Goal: Task Accomplishment & Management: Manage account settings

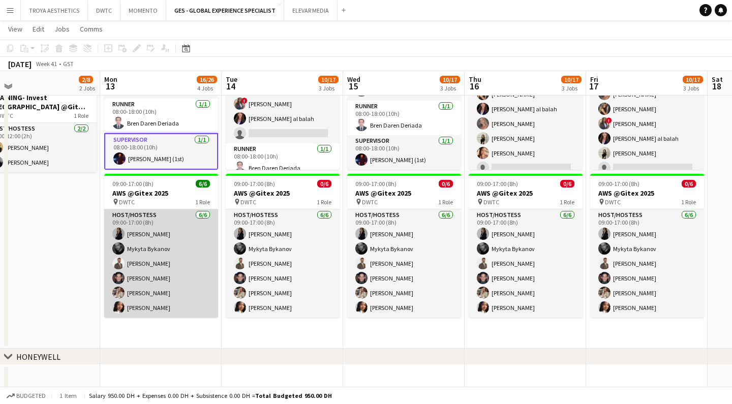
scroll to position [0, 266]
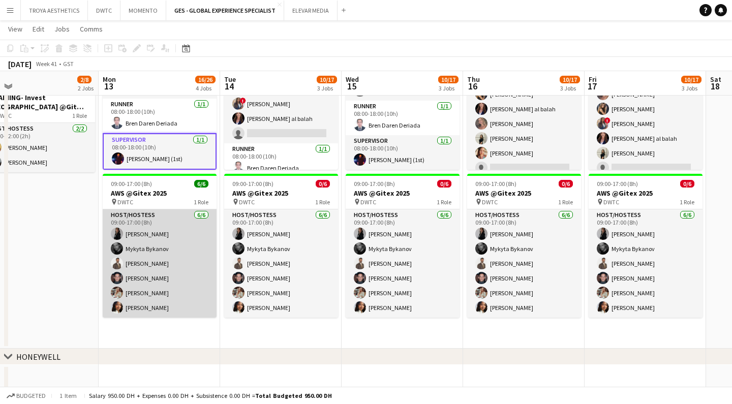
click at [159, 222] on app-card-role "Host/Hostess 6/6 09:00-17:00 (8h) Iuliia Frolova Mykyta Bykanov Nabil Baloushi …" at bounding box center [160, 263] width 114 height 108
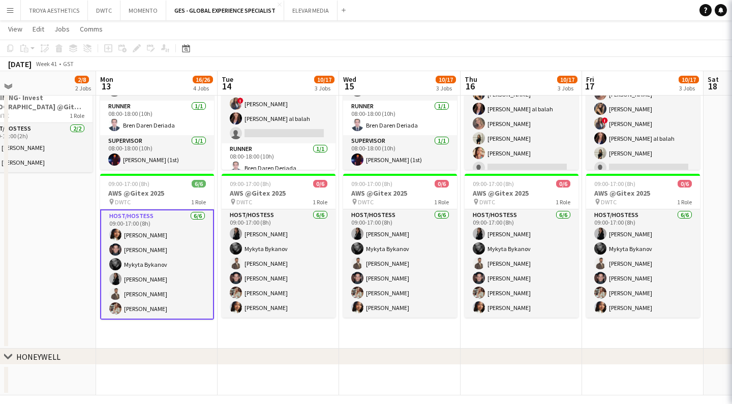
scroll to position [0, 271]
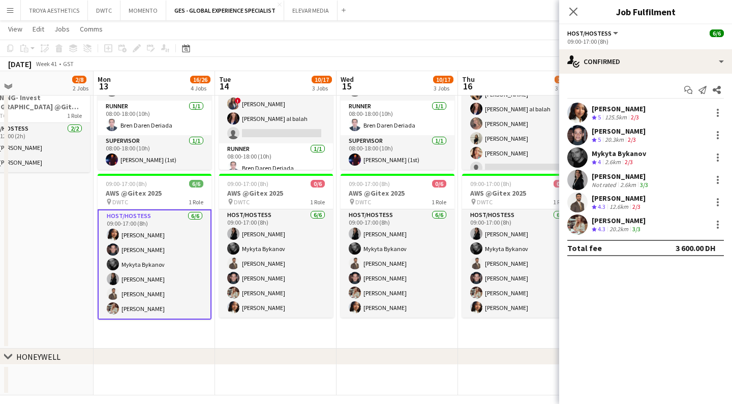
click at [618, 109] on div "Mai Mohamed" at bounding box center [619, 108] width 54 height 9
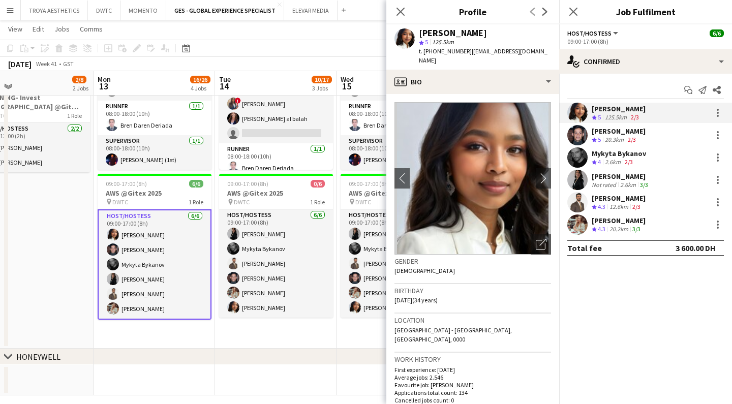
click at [615, 131] on div "Jarryn Van Dyk" at bounding box center [619, 131] width 54 height 9
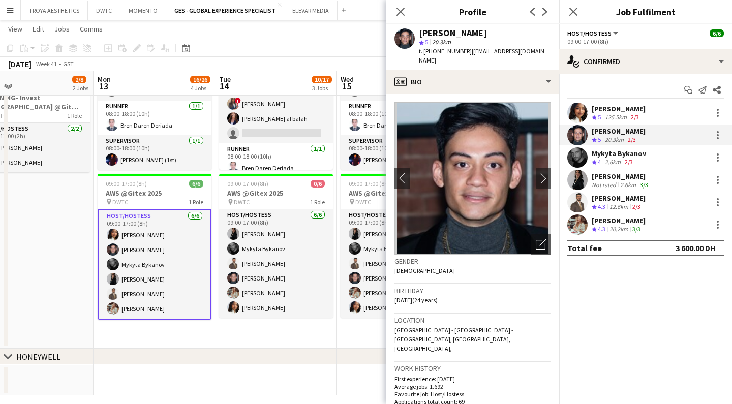
click at [621, 152] on div "Mykyta Bykanov" at bounding box center [619, 153] width 54 height 9
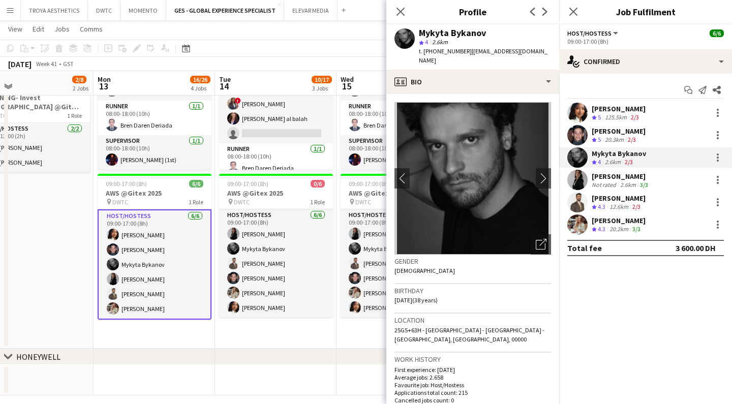
click at [619, 176] on div "Iuliia Frolova" at bounding box center [621, 176] width 58 height 9
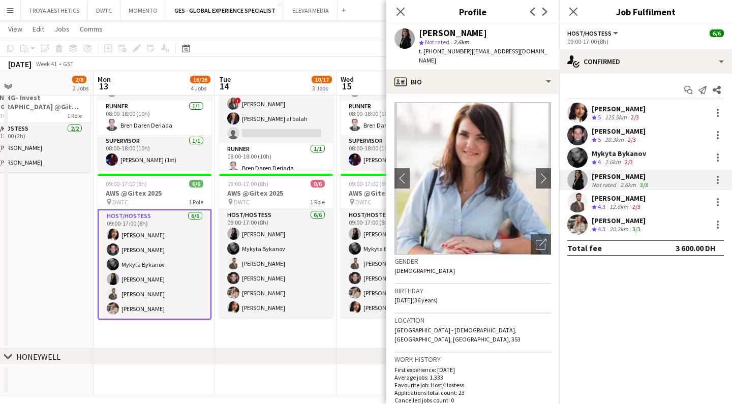
click at [610, 196] on div "Nabil Baloushi" at bounding box center [619, 198] width 54 height 9
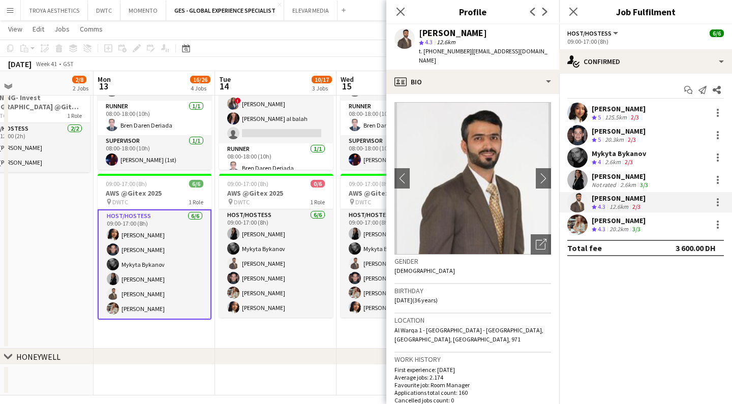
click at [615, 226] on div "20.2km" at bounding box center [618, 229] width 23 height 9
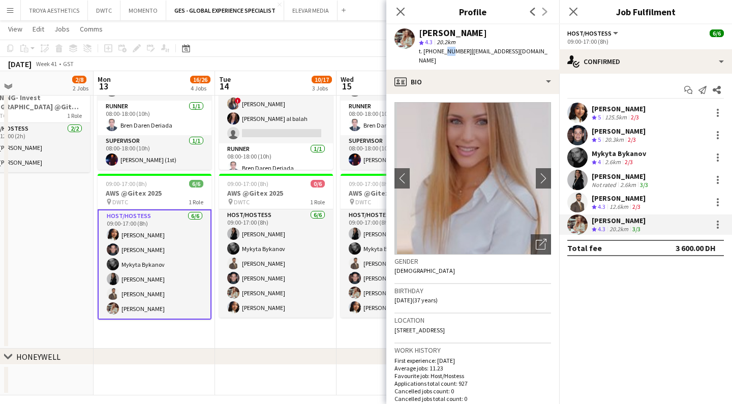
drag, startPoint x: 442, startPoint y: 52, endPoint x: 448, endPoint y: 52, distance: 5.6
click at [448, 52] on span "t. +00971522730560" at bounding box center [445, 51] width 53 height 8
click at [457, 53] on span "t. +00971522730560" at bounding box center [445, 51] width 53 height 8
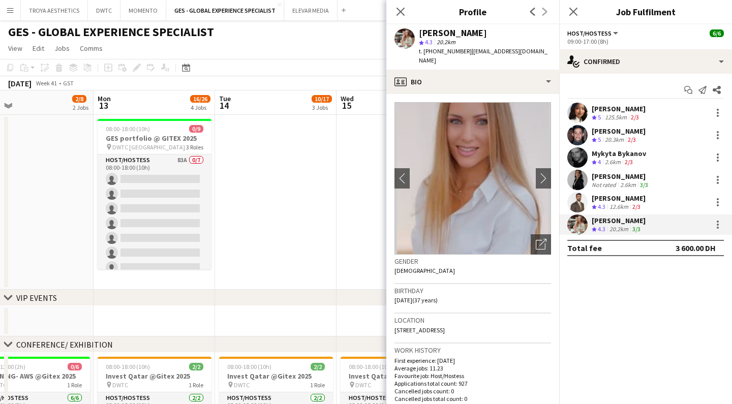
scroll to position [0, 0]
click at [400, 12] on icon at bounding box center [400, 12] width 10 height 10
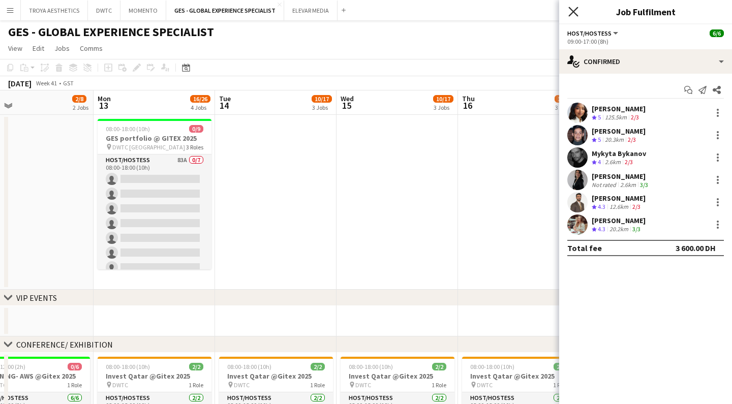
click at [577, 10] on icon "Close pop-in" at bounding box center [573, 12] width 10 height 10
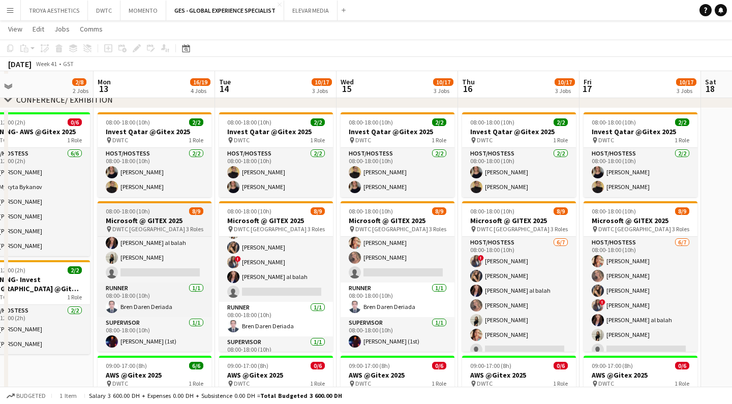
scroll to position [207, 0]
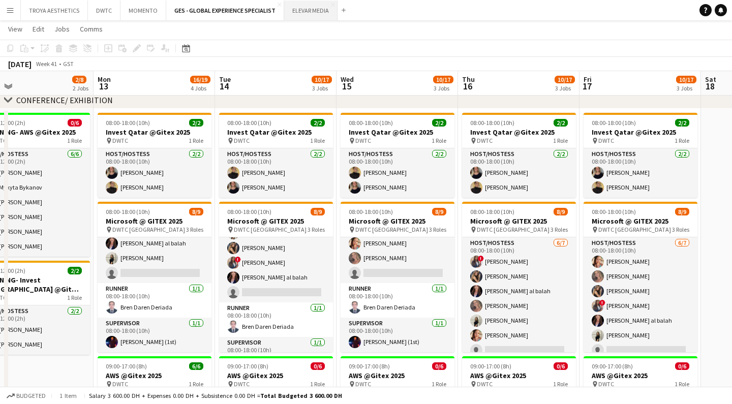
click at [302, 8] on button "ELEVAR MEDIA Close" at bounding box center [310, 11] width 53 height 20
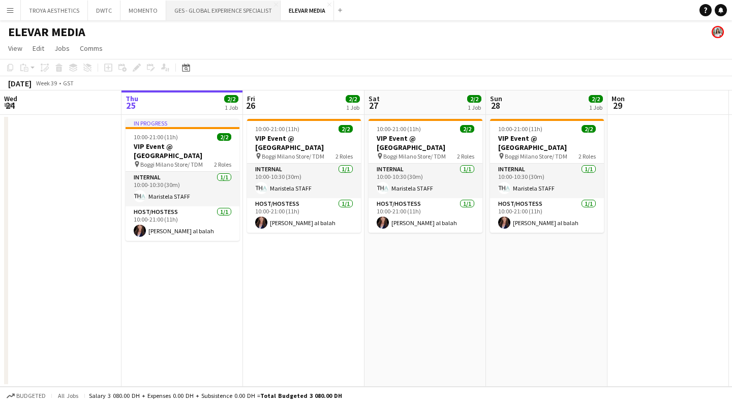
click at [240, 13] on button "GES - GLOBAL EXPERIENCE SPECIALIST Close" at bounding box center [223, 11] width 114 height 20
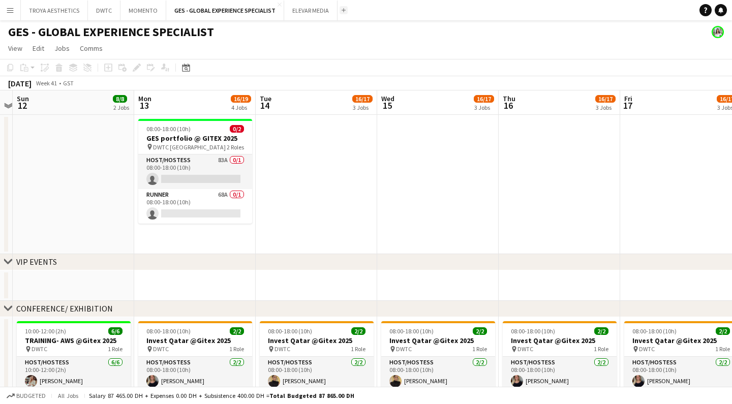
click at [342, 11] on app-icon "Add" at bounding box center [344, 10] width 4 height 4
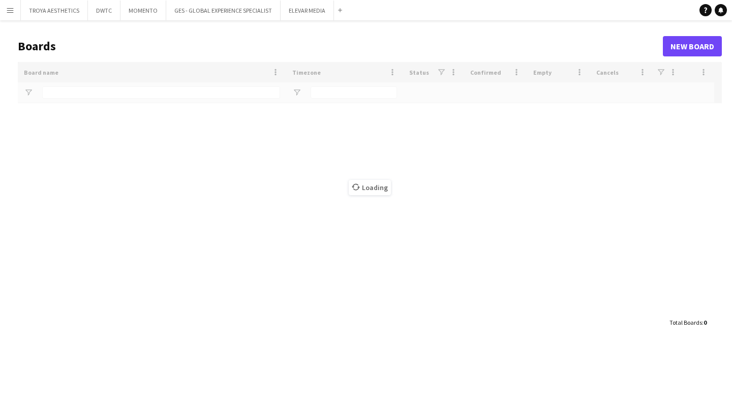
click at [9, 11] on app-icon "Menu" at bounding box center [10, 10] width 8 height 8
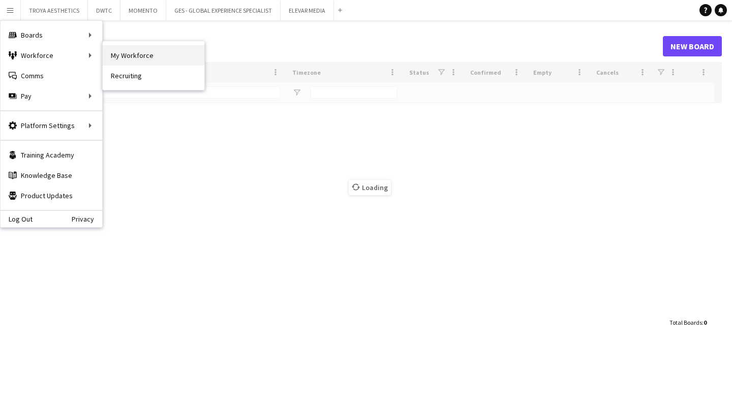
click at [133, 55] on link "My Workforce" at bounding box center [154, 55] width 102 height 20
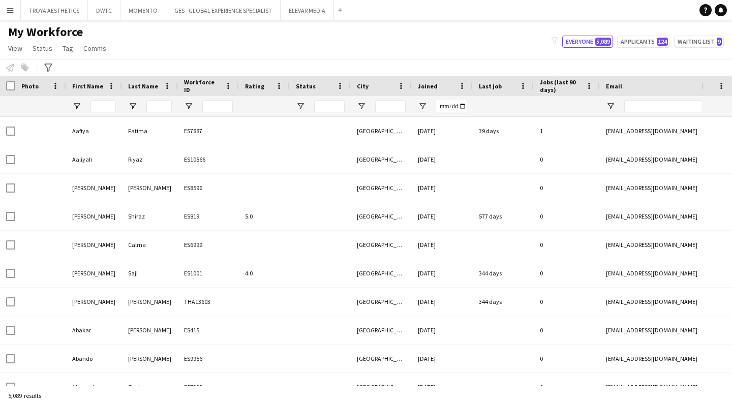
type input "*****"
type input "**********"
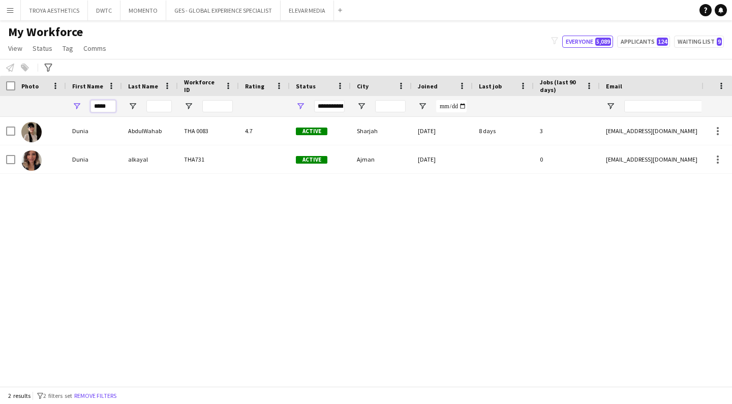
click at [110, 105] on input "*****" at bounding box center [102, 106] width 25 height 12
type input "*"
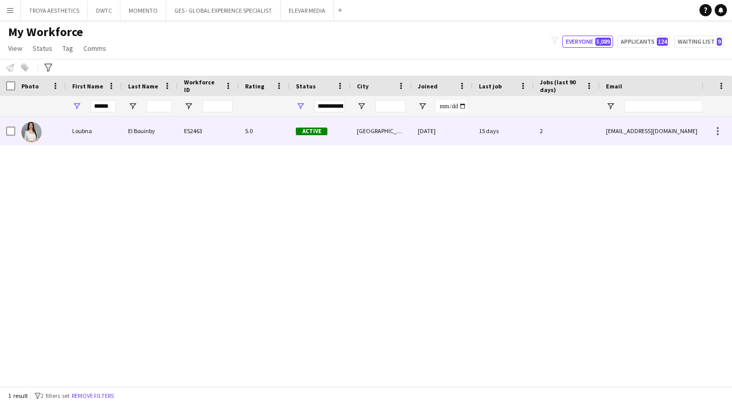
click at [78, 133] on div "Loubna" at bounding box center [94, 131] width 56 height 28
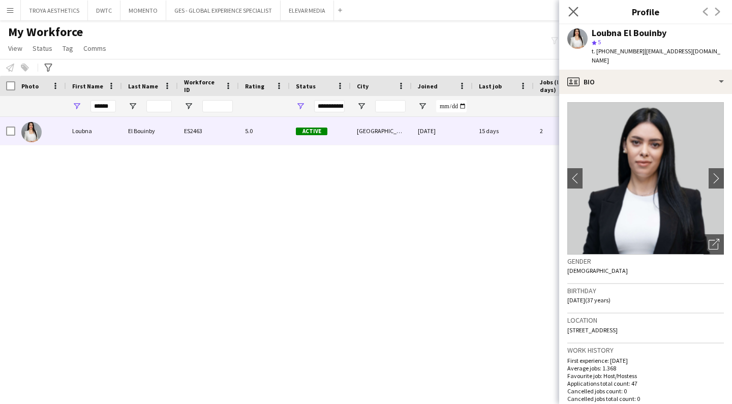
click at [579, 11] on app-icon "Close pop-in" at bounding box center [573, 12] width 15 height 15
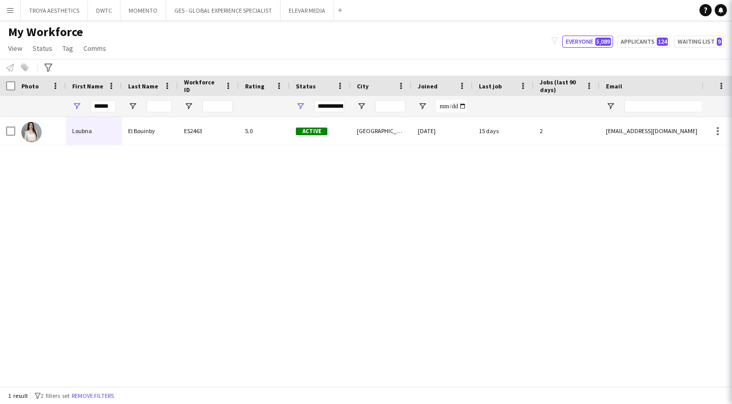
scroll to position [1, 0]
click at [112, 106] on input "******" at bounding box center [102, 106] width 25 height 12
type input "*"
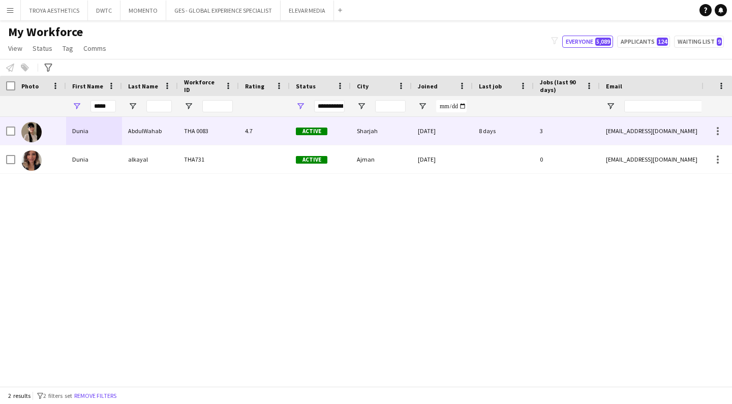
click at [75, 131] on div "Dunia" at bounding box center [94, 131] width 56 height 28
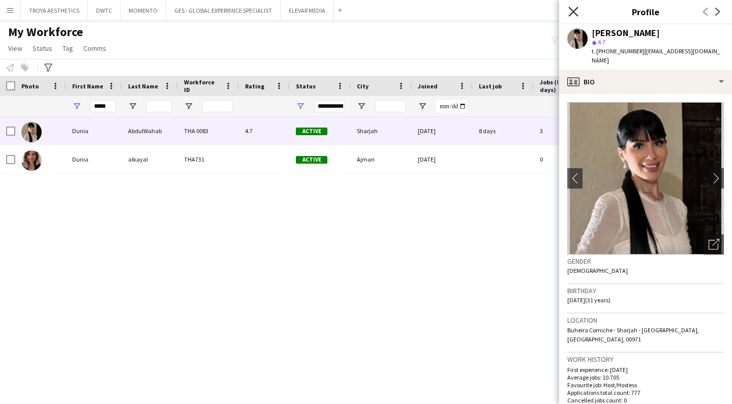
click at [574, 14] on icon "Close pop-in" at bounding box center [573, 12] width 10 height 10
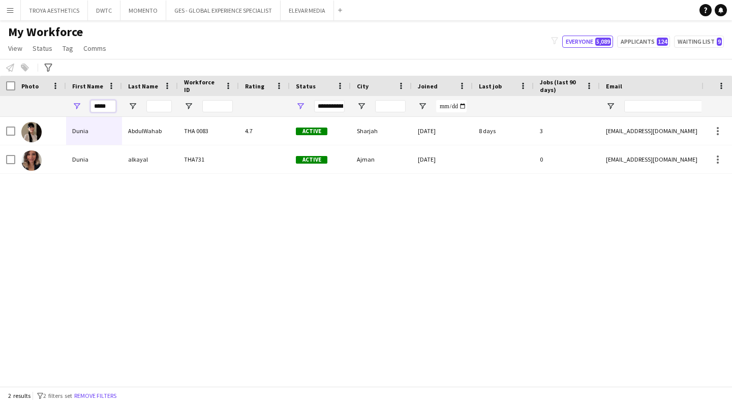
click at [108, 104] on input "*****" at bounding box center [102, 106] width 25 height 12
type input "*"
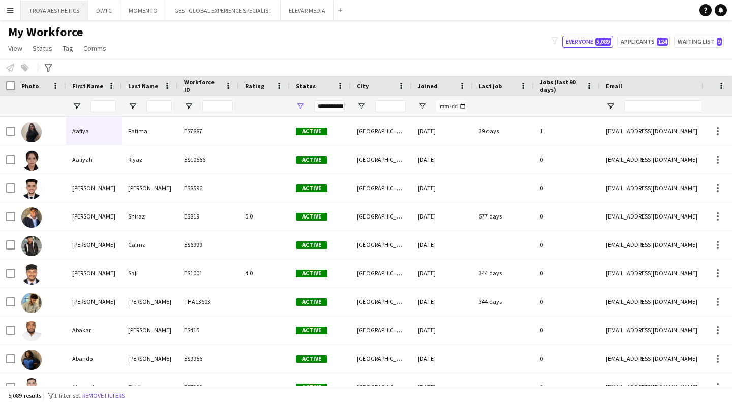
click at [59, 16] on button "TROYA AESTHETICS Close" at bounding box center [54, 11] width 67 height 20
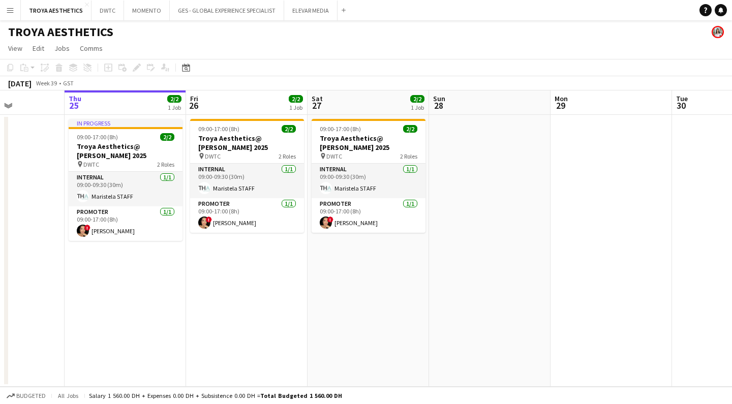
scroll to position [0, 299]
click at [107, 12] on button "DWTC Close" at bounding box center [107, 11] width 33 height 20
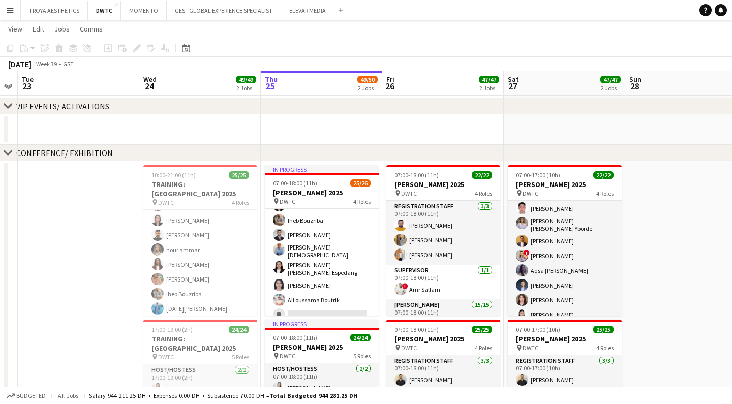
scroll to position [333, 0]
click at [140, 11] on button "MOMENTO Close" at bounding box center [144, 11] width 46 height 20
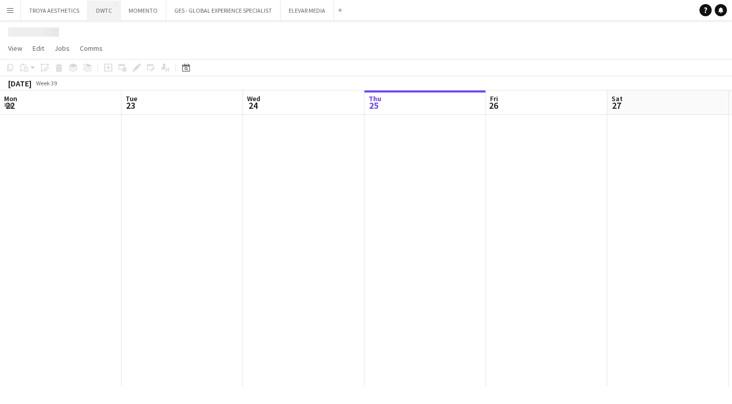
scroll to position [0, 243]
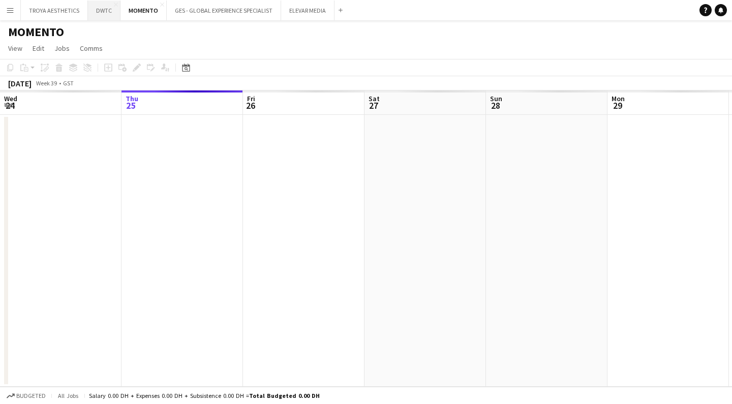
click at [100, 13] on button "DWTC Close" at bounding box center [104, 11] width 33 height 20
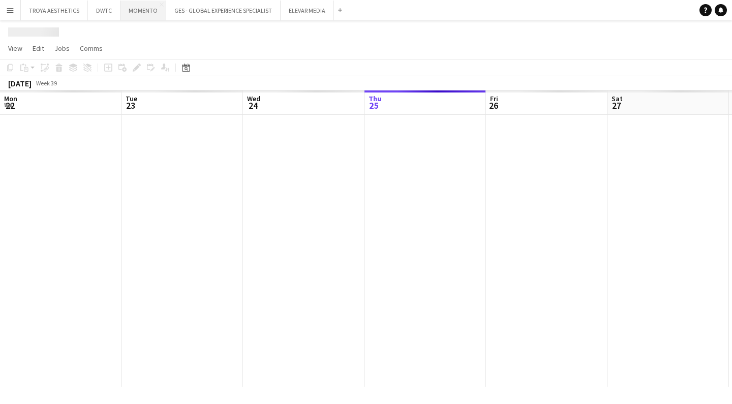
scroll to position [0, 243]
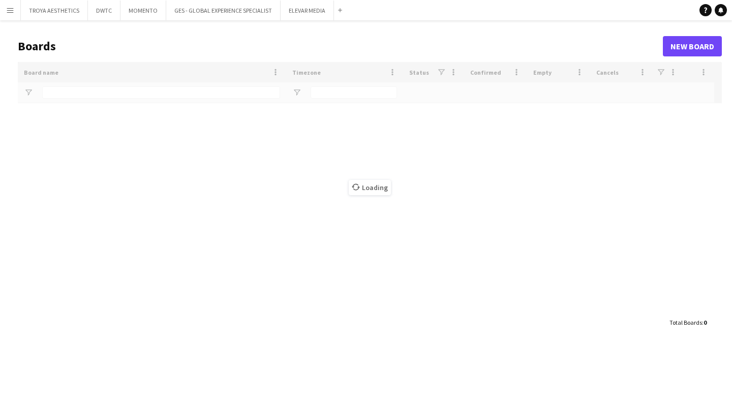
type input "******"
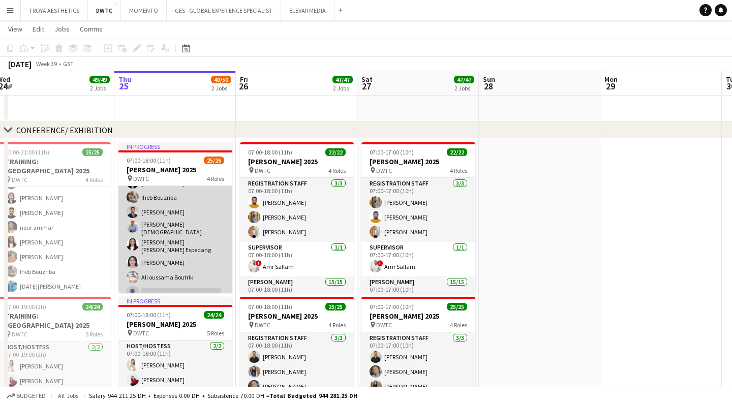
scroll to position [71, 0]
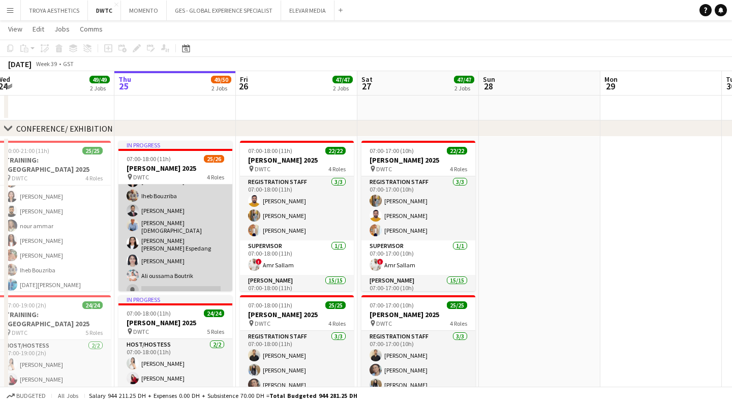
click at [172, 268] on app-card-role "Usher 57A 19/20 07:00-18:00 (11h) Cherubim Reyes Louie Stefan Zambarrano Aneeta…" at bounding box center [175, 140] width 114 height 321
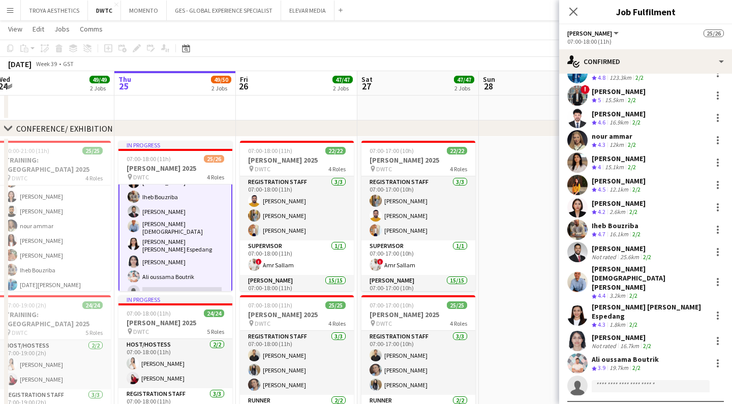
scroll to position [173, 0]
click at [616, 355] on div "Ali oussama Boutrik" at bounding box center [625, 359] width 67 height 9
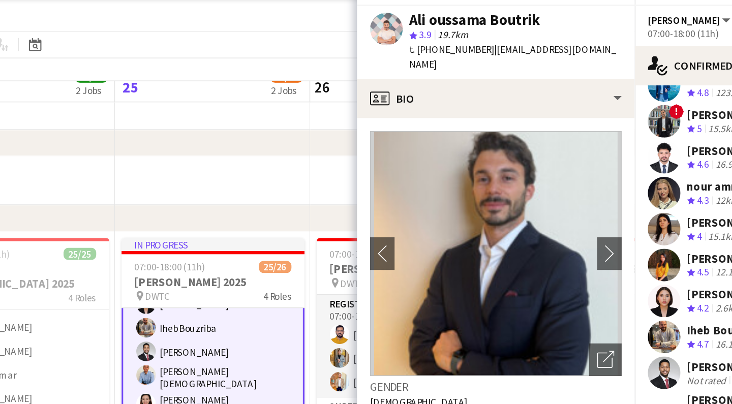
scroll to position [0, 314]
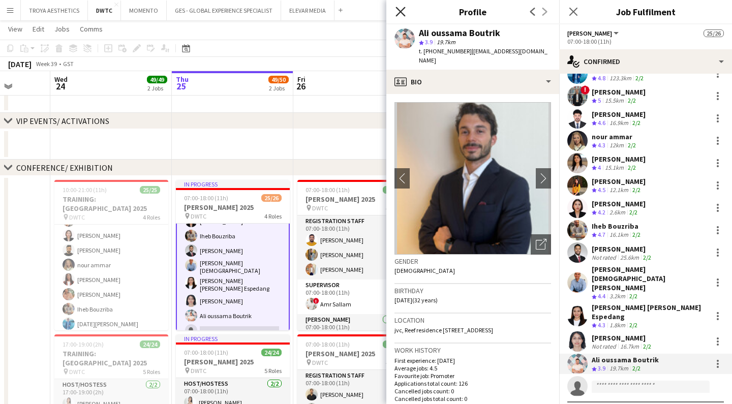
click at [401, 13] on icon at bounding box center [400, 12] width 10 height 10
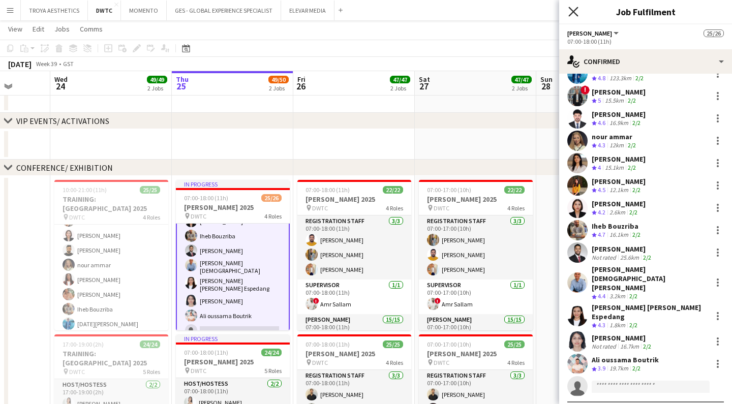
click at [574, 13] on icon at bounding box center [573, 12] width 10 height 10
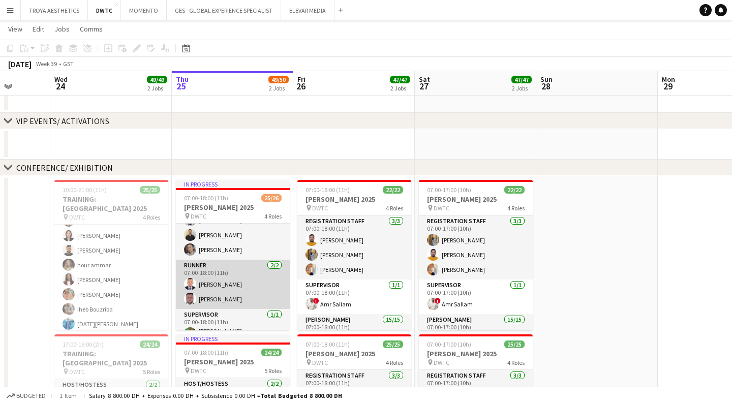
scroll to position [30, 0]
click at [228, 293] on app-card-role "Runner 2/2 07:00-18:00 (11h) Victor odinaka Ndubuaku Jevas Nangsi" at bounding box center [233, 282] width 114 height 49
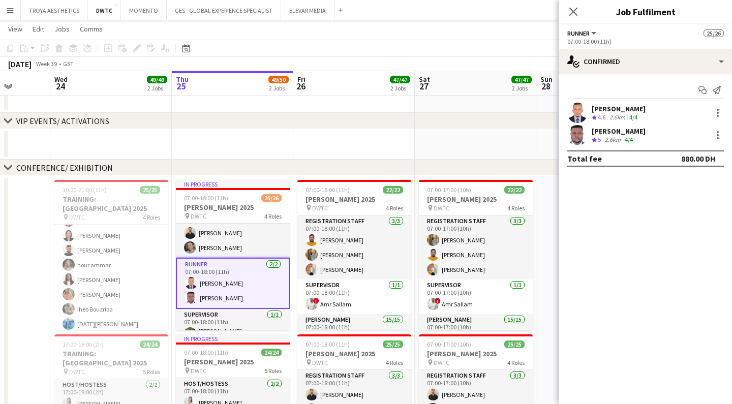
click at [601, 131] on div "Jevas Nangsi" at bounding box center [619, 131] width 54 height 9
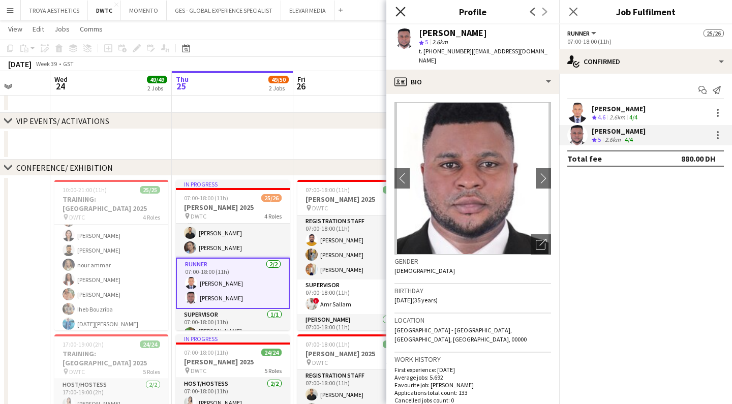
click at [400, 14] on icon "Close pop-in" at bounding box center [400, 12] width 10 height 10
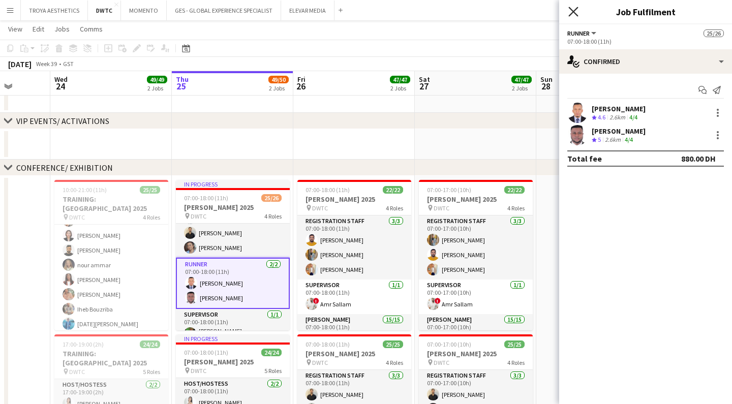
click at [570, 16] on icon at bounding box center [573, 12] width 10 height 10
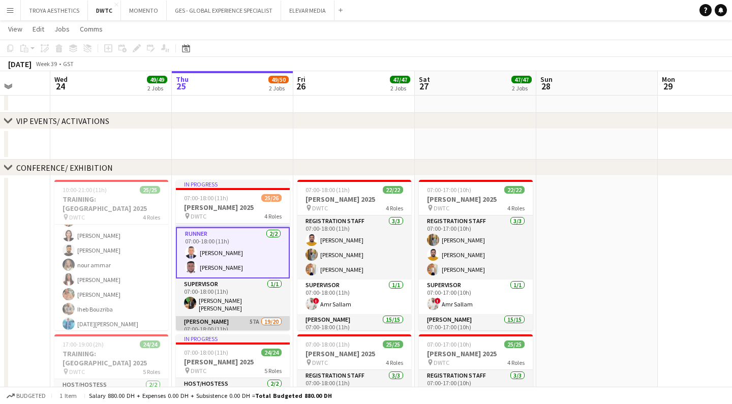
scroll to position [60, 0]
click at [230, 273] on app-card-role "Runner 2/2 07:00-18:00 (11h) Victor odinaka Ndubuaku Jevas Nangsi" at bounding box center [233, 253] width 114 height 51
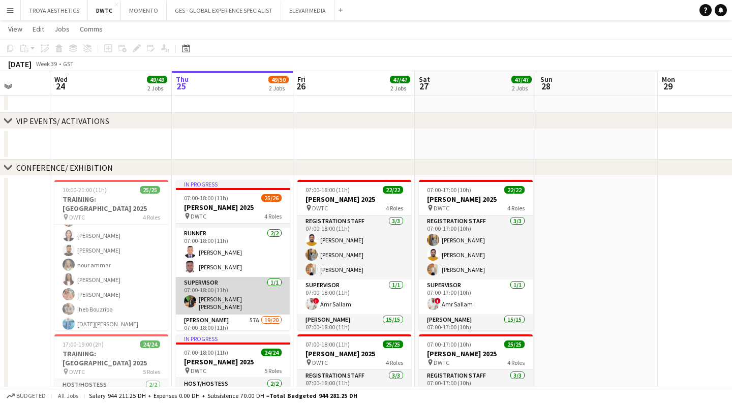
click at [222, 287] on app-card-role "Supervisor 1/1 07:00-18:00 (11h) Christian Benjamin Amechi" at bounding box center [233, 296] width 114 height 38
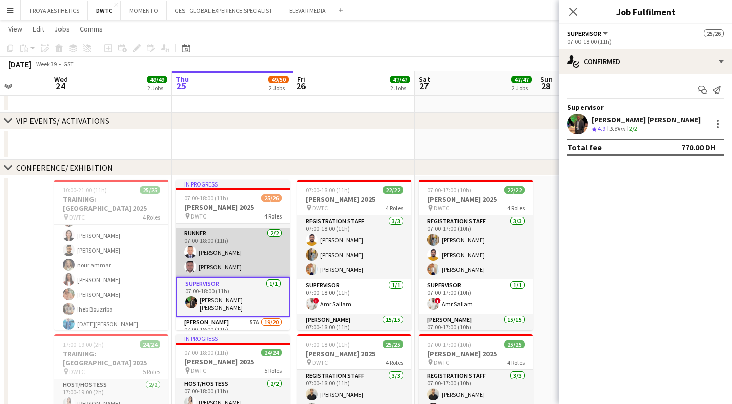
click at [218, 259] on app-card-role "Runner 2/2 07:00-18:00 (11h) Victor odinaka Ndubuaku Jevas Nangsi" at bounding box center [233, 252] width 114 height 49
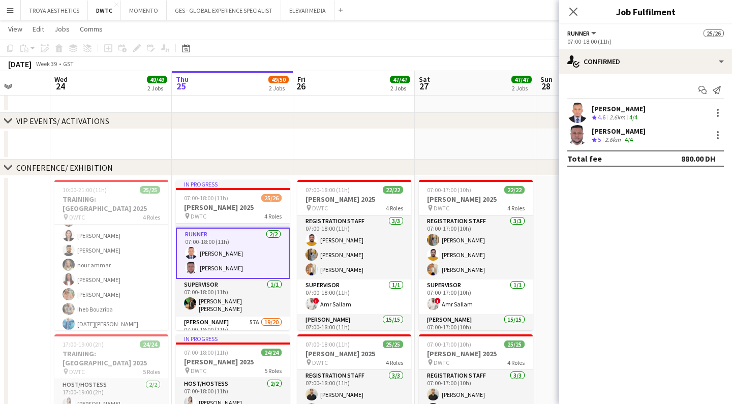
click at [619, 130] on div "Jevas Nangsi" at bounding box center [619, 131] width 54 height 9
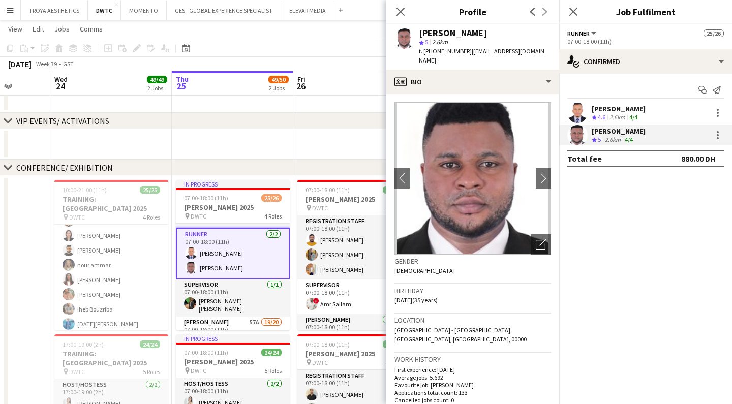
scroll to position [0, 0]
click at [401, 12] on icon at bounding box center [400, 12] width 10 height 10
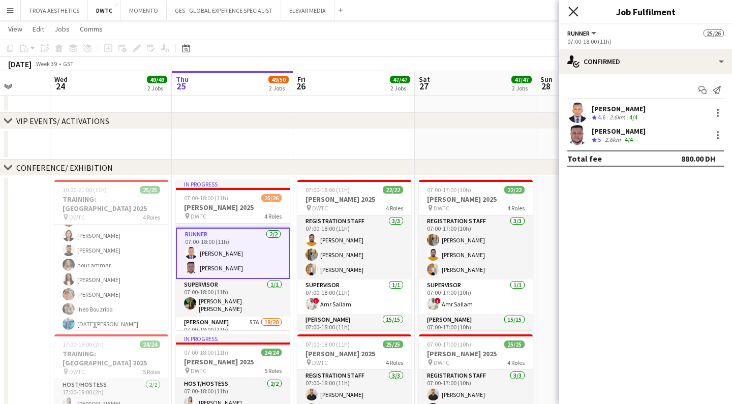
click at [575, 12] on icon "Close pop-in" at bounding box center [573, 12] width 10 height 10
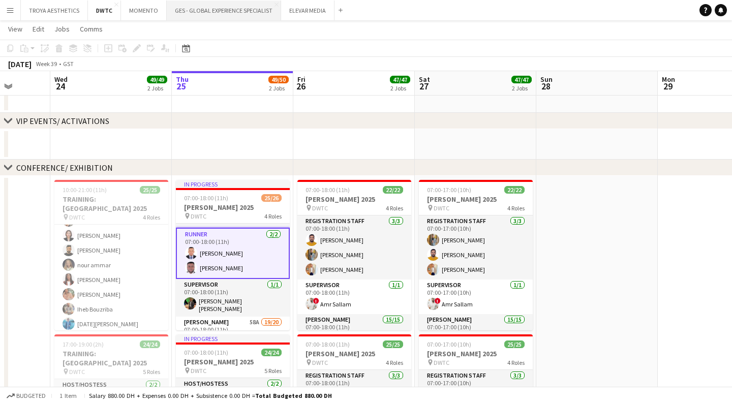
click at [198, 12] on button "GES - GLOBAL EXPERIENCE SPECIALIST Close" at bounding box center [224, 11] width 114 height 20
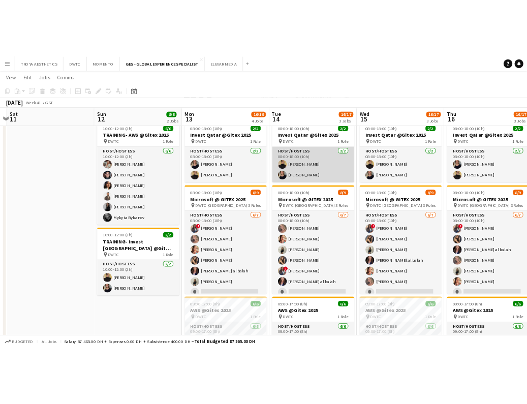
scroll to position [231, 0]
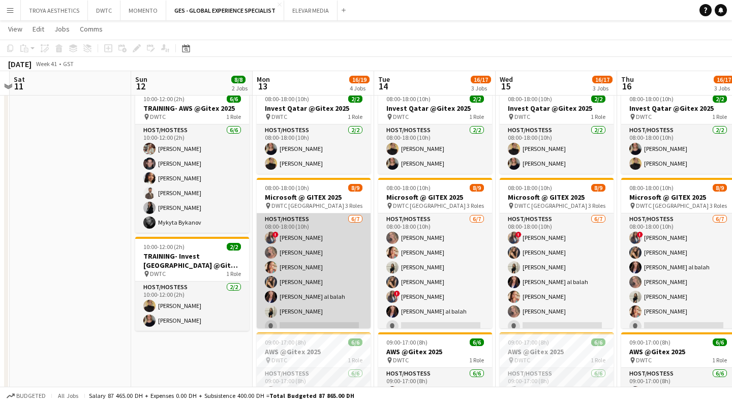
click at [330, 242] on app-card-role "Host/Hostess 6/7 08:00-18:00 (10h) ! Rajaa Fannan Roberta Lobato Punchita Srisu…" at bounding box center [314, 274] width 114 height 123
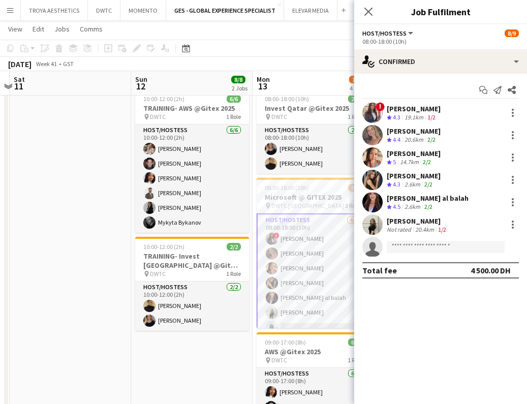
click at [395, 108] on div "Rajaa Fannan" at bounding box center [414, 108] width 54 height 9
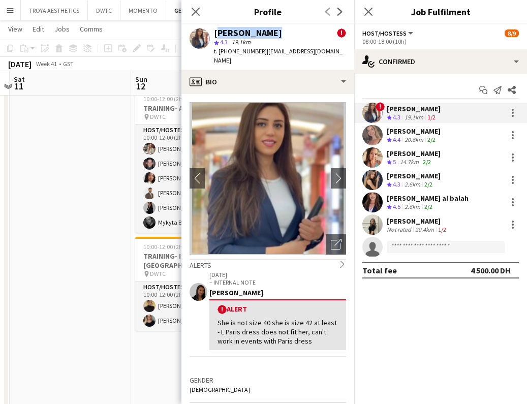
drag, startPoint x: 270, startPoint y: 34, endPoint x: 215, endPoint y: 32, distance: 54.4
click at [215, 32] on div "Rajaa Fannan !" at bounding box center [280, 32] width 132 height 9
copy div "Rajaa Fannan"
click at [267, 33] on div "Rajaa Fannan" at bounding box center [248, 32] width 68 height 9
click at [223, 33] on div "Rajaa Fannan" at bounding box center [248, 32] width 68 height 9
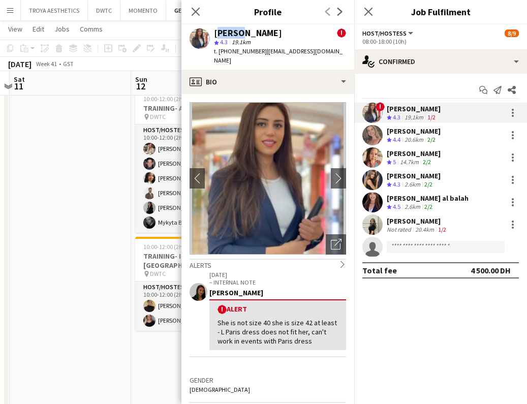
click at [223, 33] on div "Rajaa Fannan" at bounding box center [248, 32] width 68 height 9
copy div "Rajaa"
click at [257, 32] on div "Rajaa Fannan" at bounding box center [248, 32] width 68 height 9
copy div "Fannan"
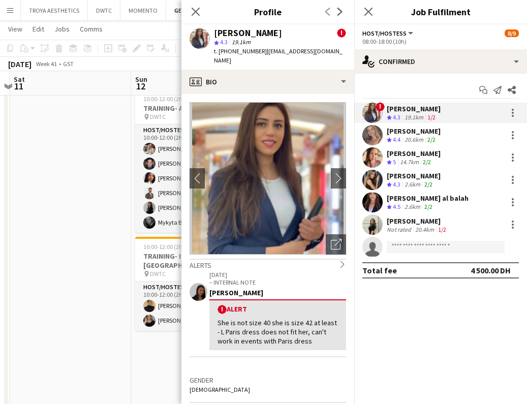
click at [280, 52] on span "| fannanrajaa@gmail.com" at bounding box center [278, 55] width 129 height 17
drag, startPoint x: 325, startPoint y: 52, endPoint x: 259, endPoint y: 52, distance: 66.1
click at [259, 52] on div "Rajaa Fannan ! star 4.3 19.1km t. +971557377611 | fannanrajaa@gmail.com" at bounding box center [267, 46] width 173 height 45
click at [330, 49] on div "Rajaa Fannan ! star 4.3 19.1km t. +971557377611 | fannanrajaa@gmail.com" at bounding box center [267, 46] width 173 height 45
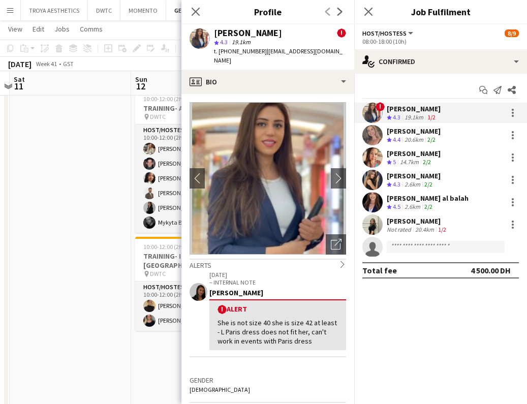
drag, startPoint x: 323, startPoint y: 52, endPoint x: 263, endPoint y: 54, distance: 60.5
click at [263, 54] on span "| fannanrajaa@gmail.com" at bounding box center [278, 55] width 129 height 17
copy span "fannanrajaa@gmail.com"
drag, startPoint x: 258, startPoint y: 52, endPoint x: 232, endPoint y: 54, distance: 26.0
click at [232, 54] on span "t. +971557377611" at bounding box center [240, 51] width 53 height 8
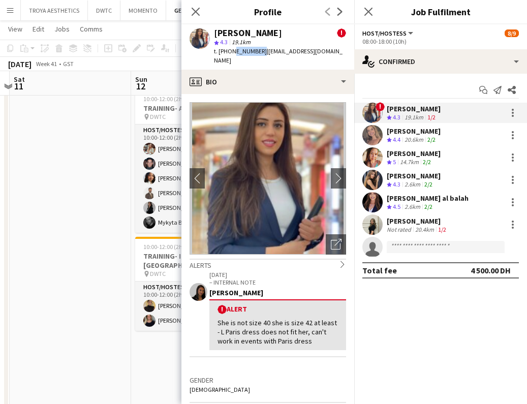
copy span "557377611"
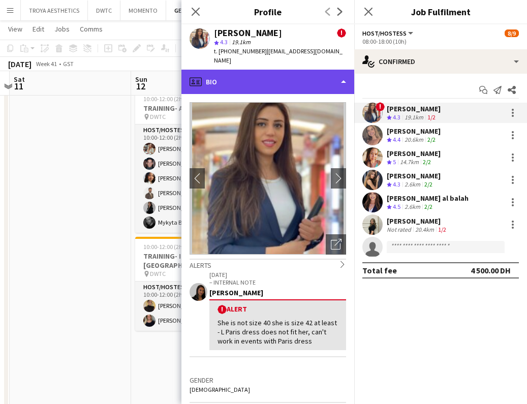
click at [291, 79] on div "profile Bio" at bounding box center [267, 82] width 173 height 24
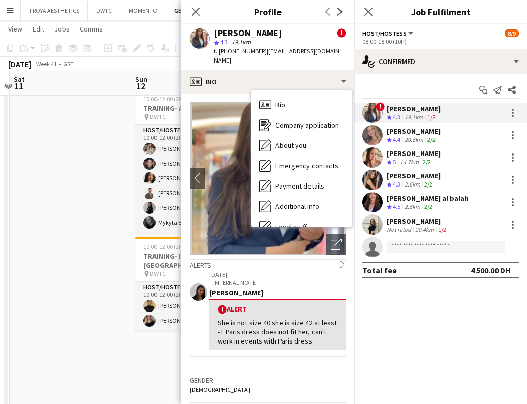
click at [410, 131] on div "Roberta Lobato" at bounding box center [414, 131] width 54 height 9
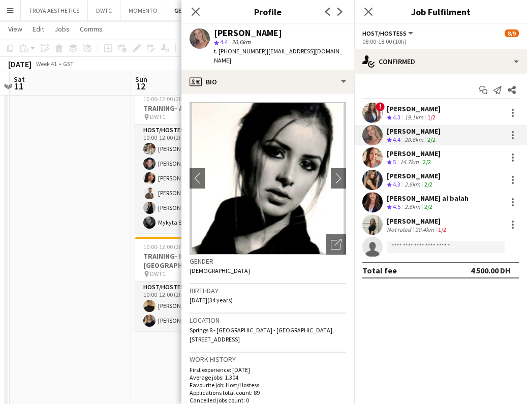
click at [228, 33] on div "Roberta Lobato" at bounding box center [248, 32] width 68 height 9
copy div "Roberta"
drag, startPoint x: 314, startPoint y: 51, endPoint x: 263, endPoint y: 52, distance: 50.8
click at [263, 52] on div "Roberta Lobato star 4.4 20.6km t. +971582092675 | betalob@gmail.com" at bounding box center [267, 46] width 173 height 45
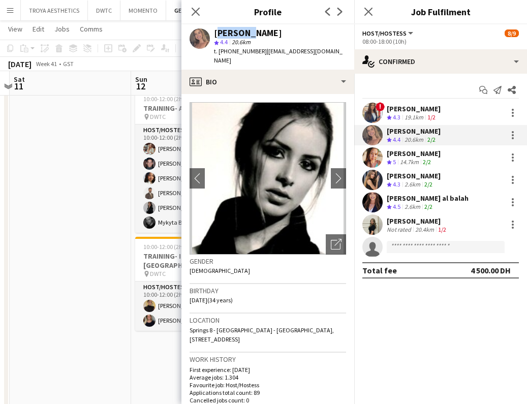
copy span "betalob@gmail.com"
drag, startPoint x: 258, startPoint y: 51, endPoint x: 231, endPoint y: 52, distance: 27.0
click at [231, 52] on span "t. +971582092675" at bounding box center [240, 51] width 53 height 8
copy span "582092675"
click at [416, 109] on div "Rajaa Fannan" at bounding box center [414, 108] width 54 height 9
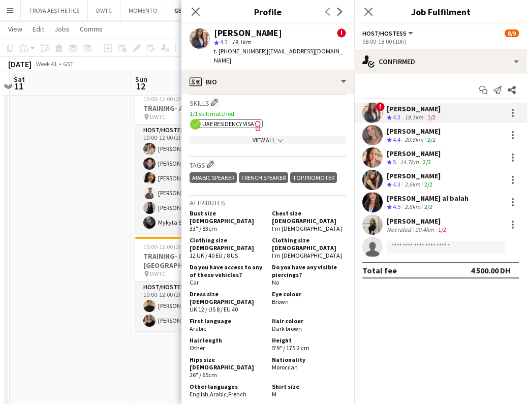
scroll to position [587, 0]
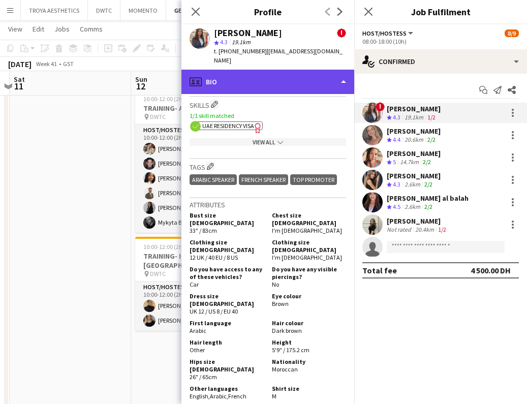
click at [340, 70] on div "profile Bio" at bounding box center [267, 82] width 173 height 24
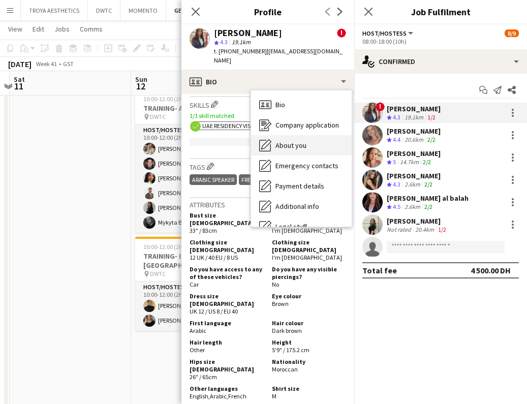
click at [308, 135] on div "About you About you" at bounding box center [301, 145] width 101 height 20
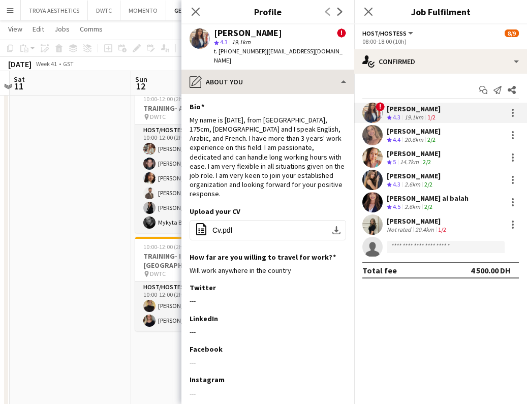
scroll to position [0, 0]
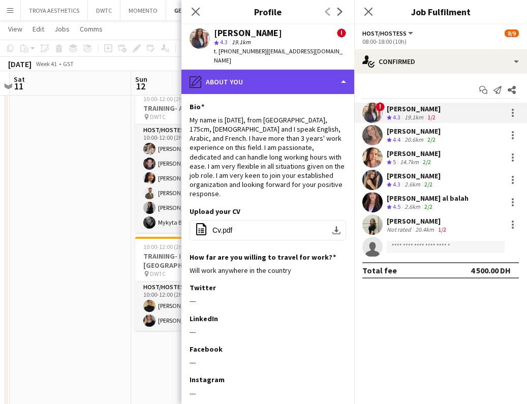
click at [293, 79] on div "pencil4 About you" at bounding box center [267, 82] width 173 height 24
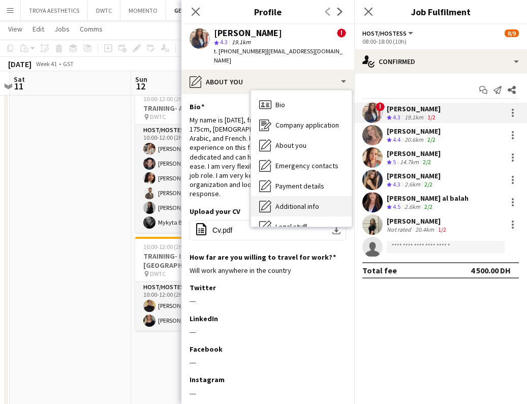
click at [315, 201] on div "Additional info Additional info" at bounding box center [301, 206] width 101 height 20
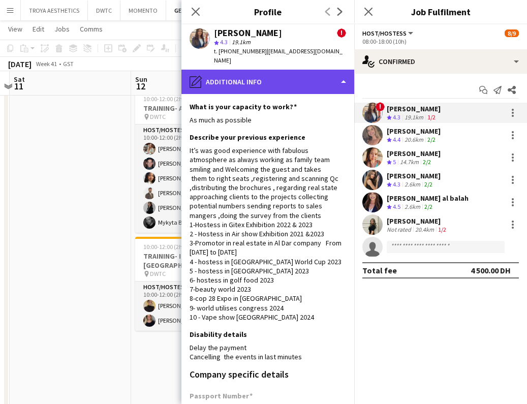
click at [313, 77] on div "pencil4 Additional info" at bounding box center [267, 82] width 173 height 24
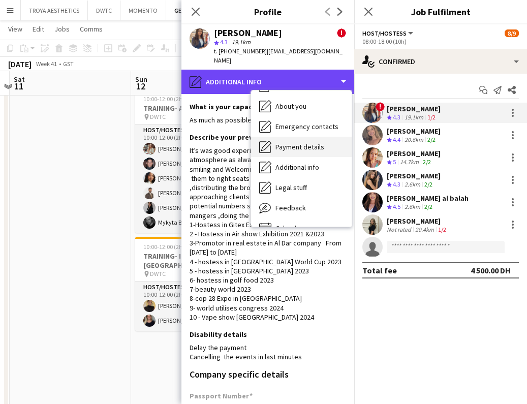
scroll to position [42, 0]
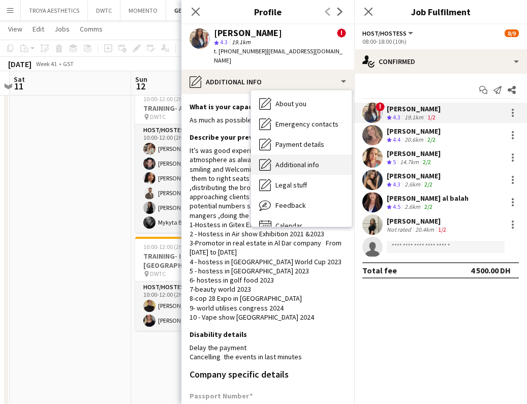
click at [307, 160] on span "Additional info" at bounding box center [297, 164] width 44 height 9
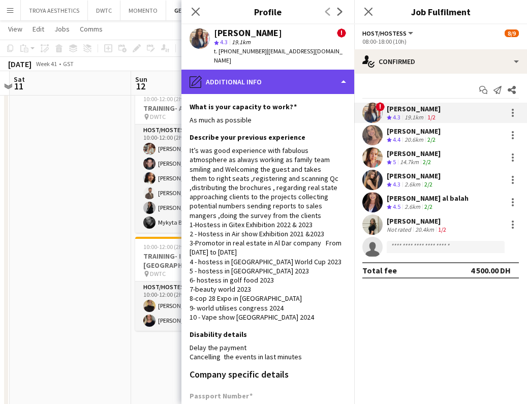
click at [309, 77] on div "pencil4 Additional info" at bounding box center [267, 82] width 173 height 24
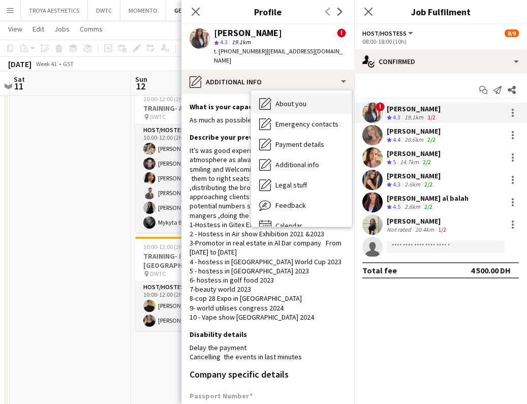
click at [313, 94] on div "About you About you" at bounding box center [301, 104] width 101 height 20
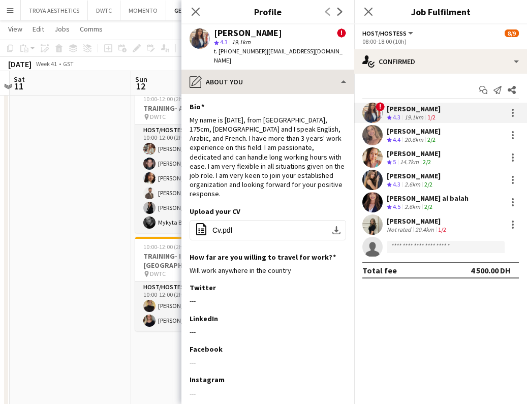
scroll to position [0, 0]
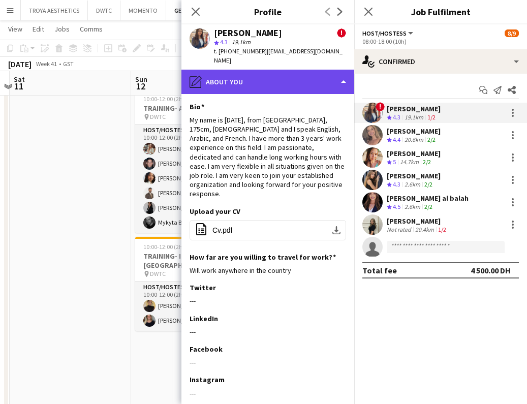
click at [312, 74] on div "pencil4 About you" at bounding box center [267, 82] width 173 height 24
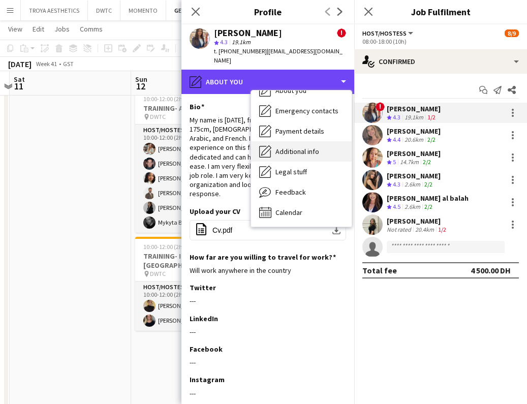
scroll to position [55, 0]
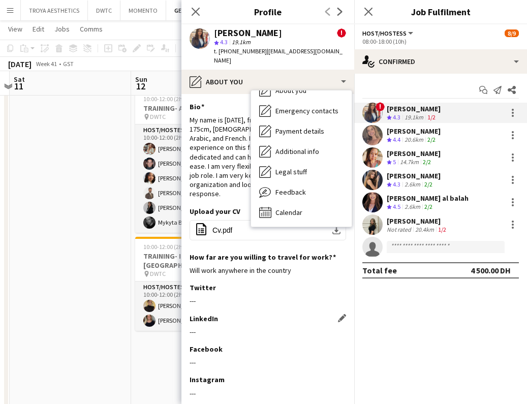
click at [291, 314] on div "LinkedIn Edit this field" at bounding box center [268, 318] width 157 height 9
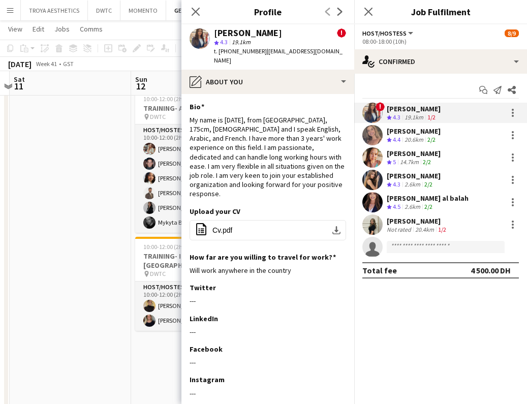
click at [419, 153] on div "Punchita Srisuwan" at bounding box center [414, 153] width 54 height 9
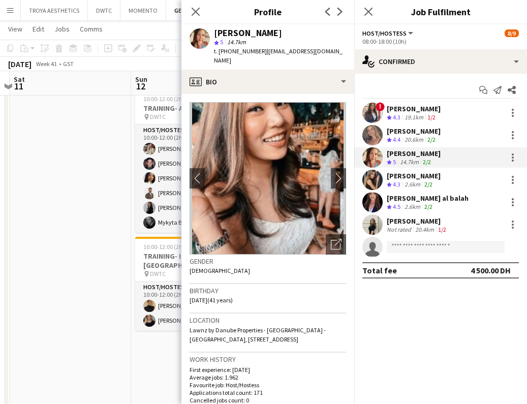
click at [237, 35] on div "Punchita Srisuwan" at bounding box center [248, 32] width 68 height 9
copy div "Punchita"
click at [273, 34] on div "Punchita Srisuwan" at bounding box center [248, 32] width 68 height 9
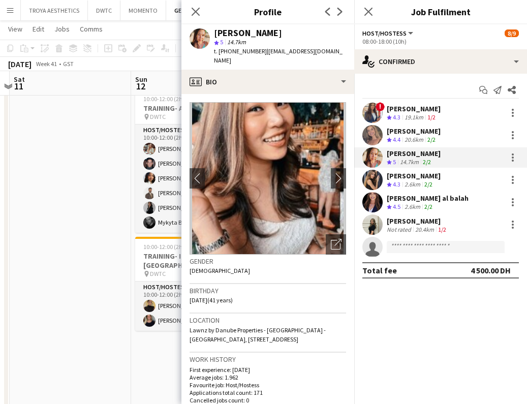
copy div "Srisuwan"
click at [284, 52] on span "| punchsuwan@gmail.com" at bounding box center [278, 55] width 129 height 17
drag, startPoint x: 326, startPoint y: 53, endPoint x: 260, endPoint y: 53, distance: 66.1
click at [260, 53] on span "| punchsuwan@gmail.com" at bounding box center [278, 55] width 129 height 17
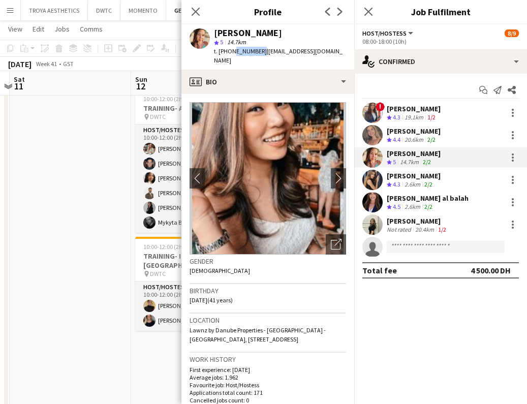
drag, startPoint x: 257, startPoint y: 50, endPoint x: 232, endPoint y: 53, distance: 25.5
click at [232, 53] on span "t. +971564915497" at bounding box center [240, 51] width 53 height 8
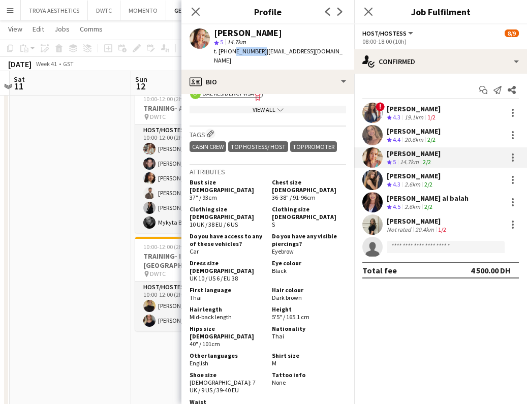
scroll to position [504, 0]
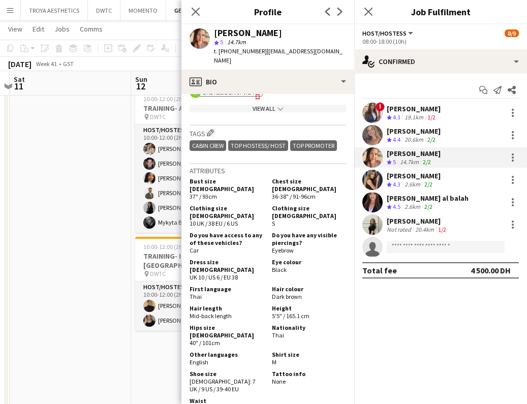
click at [408, 111] on div "Rajaa Fannan" at bounding box center [414, 108] width 54 height 9
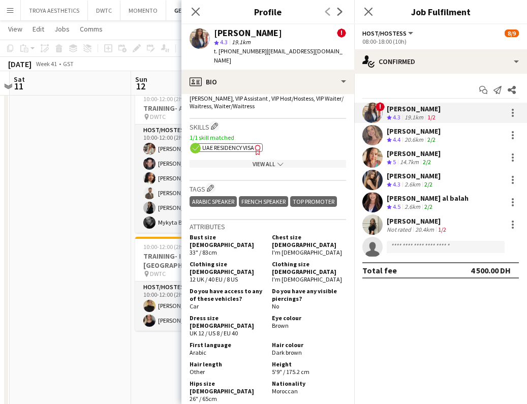
scroll to position [572, 0]
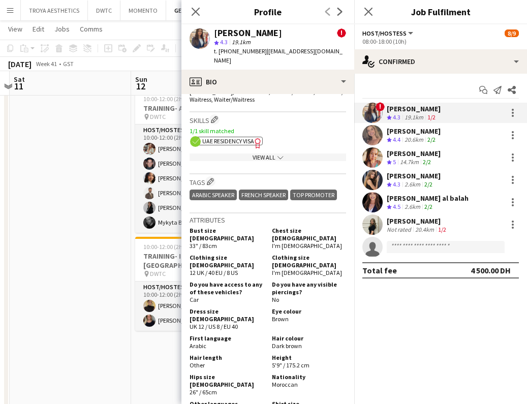
click at [404, 174] on div "Juliya Chumachova" at bounding box center [414, 175] width 54 height 9
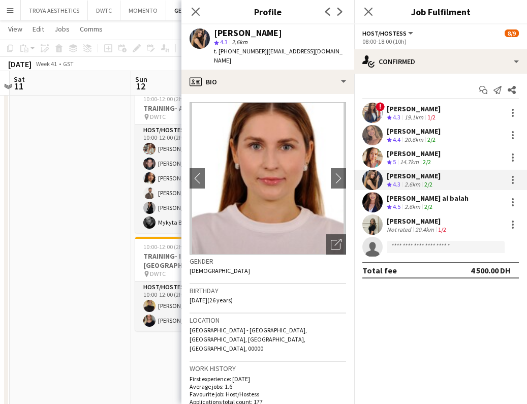
click at [228, 33] on div "Juliya Chumachova" at bounding box center [248, 32] width 68 height 9
click at [276, 32] on div "Juliya Chumachova" at bounding box center [248, 32] width 68 height 9
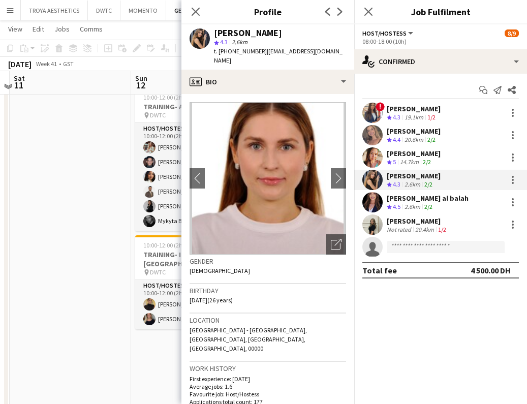
click at [276, 32] on div "Juliya Chumachova" at bounding box center [248, 32] width 68 height 9
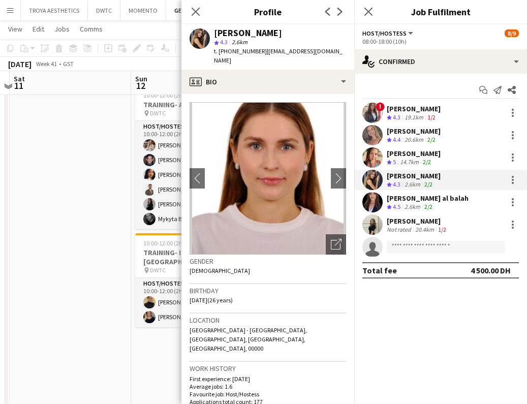
scroll to position [231, 0]
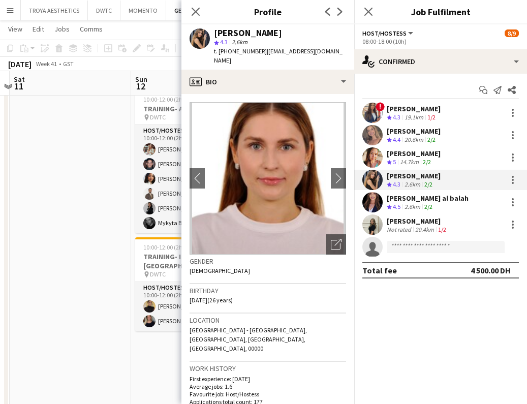
drag, startPoint x: 322, startPoint y: 52, endPoint x: 297, endPoint y: 52, distance: 24.4
click at [262, 53] on div "Juliya Chumachova star 4.3 2.6km t. +971585140145 | juliyarossi@gmail.com" at bounding box center [267, 46] width 173 height 45
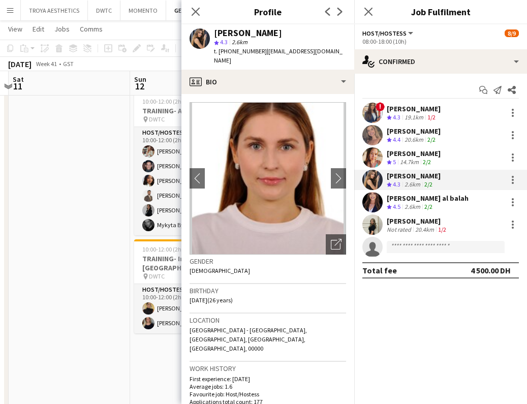
scroll to position [230, 1]
drag, startPoint x: 257, startPoint y: 51, endPoint x: 232, endPoint y: 52, distance: 24.9
click at [232, 52] on span "t. +971585140145" at bounding box center [240, 51] width 53 height 8
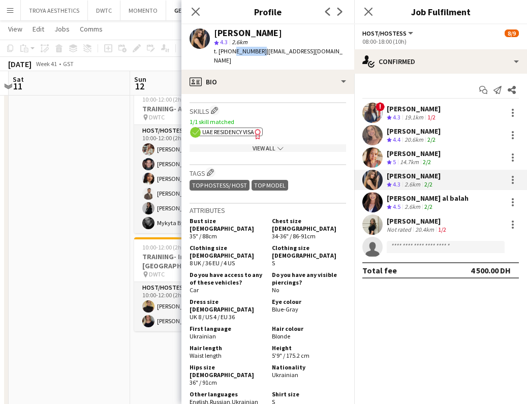
scroll to position [385, 0]
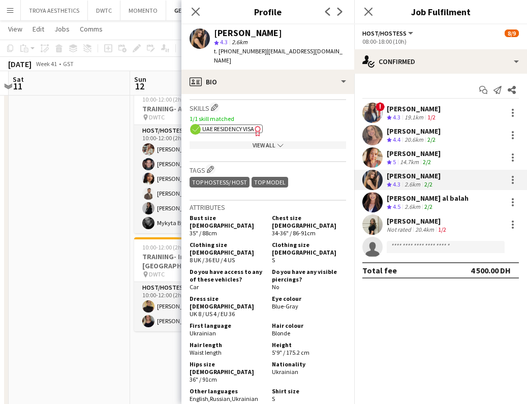
click at [415, 201] on div "Maha Rawda al balah" at bounding box center [428, 198] width 82 height 9
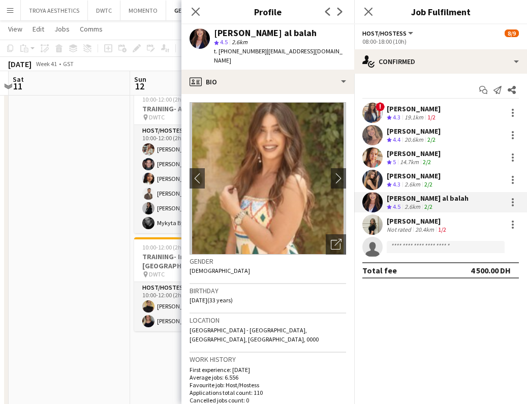
click at [224, 33] on div "Maha Rawda al balah" at bounding box center [265, 32] width 103 height 9
drag, startPoint x: 298, startPoint y: 35, endPoint x: 239, endPoint y: 35, distance: 58.4
click at [239, 35] on div "Maha Rawda al balah" at bounding box center [265, 32] width 103 height 9
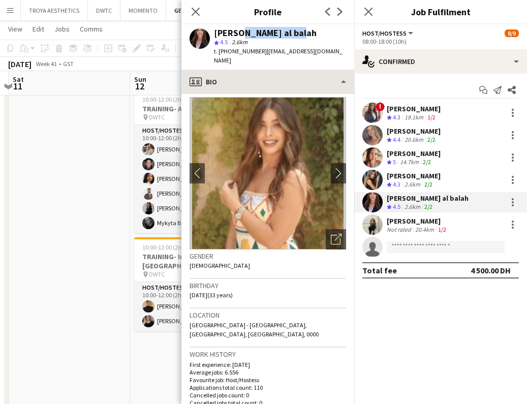
scroll to position [7, 0]
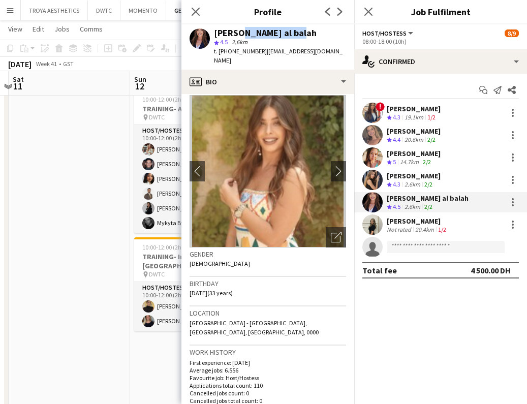
drag, startPoint x: 335, startPoint y: 52, endPoint x: 262, endPoint y: 53, distance: 73.2
click at [262, 53] on div "Maha Rawda al balah star 4.5 2.6km t. +971507372315 | maharawda140@gmail.com" at bounding box center [267, 46] width 173 height 45
drag, startPoint x: 257, startPoint y: 51, endPoint x: 232, endPoint y: 53, distance: 25.5
click at [232, 53] on span "t. +971507372315" at bounding box center [240, 51] width 53 height 8
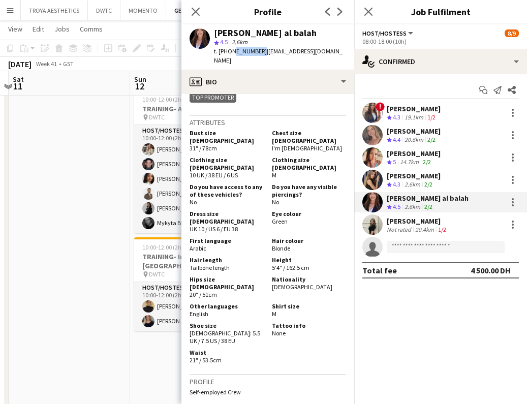
scroll to position [493, 0]
click at [427, 219] on div "Fatima Alzubaidi" at bounding box center [417, 220] width 61 height 9
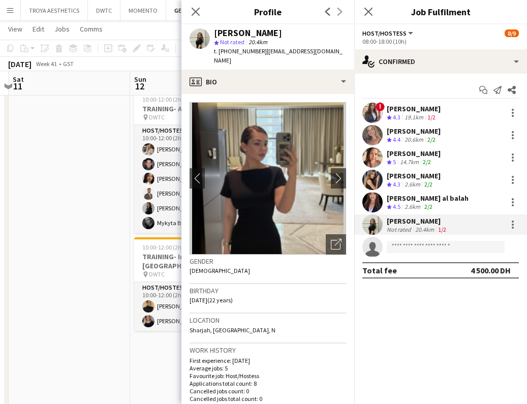
click at [230, 34] on div "Fatima Alzubaidi" at bounding box center [248, 32] width 68 height 9
click at [262, 32] on div "Fatima Alzubaidi" at bounding box center [248, 32] width 68 height 9
drag, startPoint x: 313, startPoint y: 52, endPoint x: 262, endPoint y: 52, distance: 51.3
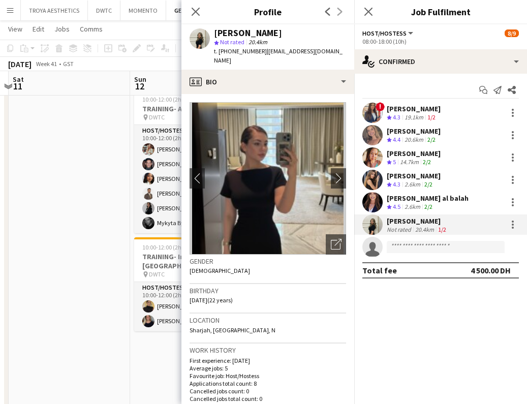
click at [262, 52] on span "| tima25x@gmail.com" at bounding box center [278, 55] width 129 height 17
drag, startPoint x: 258, startPoint y: 52, endPoint x: 231, endPoint y: 53, distance: 26.5
click at [231, 53] on span "t. +971588515137" at bounding box center [240, 51] width 53 height 8
click at [194, 10] on icon at bounding box center [196, 12] width 10 height 10
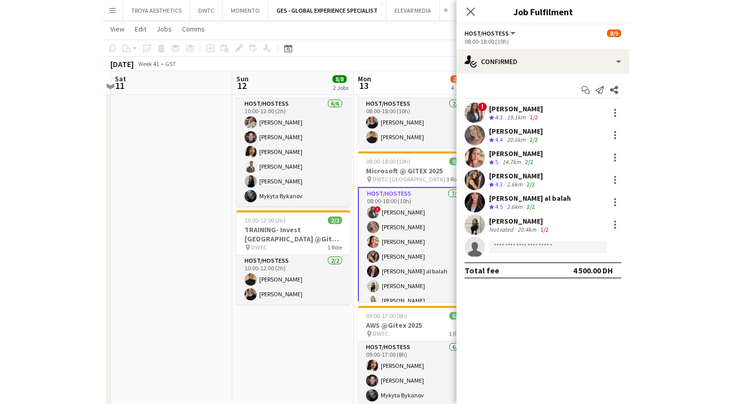
scroll to position [256, 0]
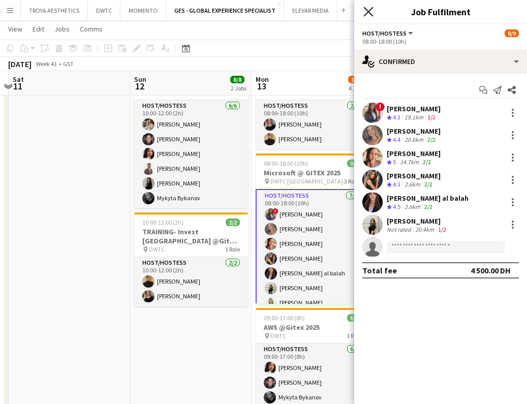
click at [369, 15] on icon "Close pop-in" at bounding box center [368, 12] width 10 height 10
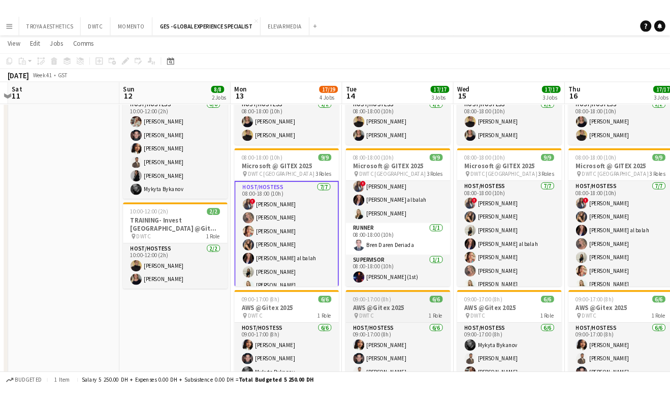
scroll to position [265, 0]
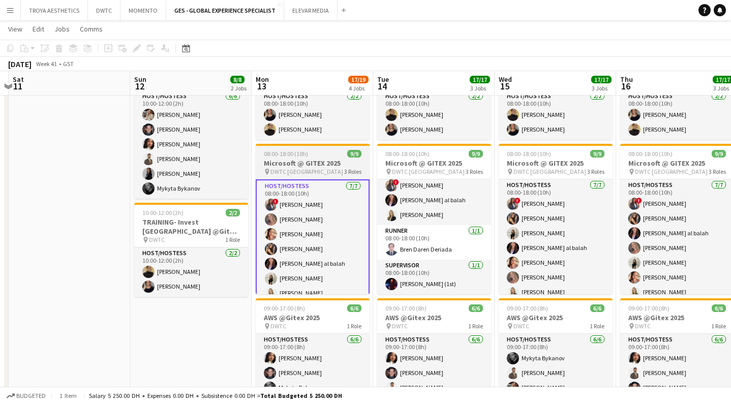
click at [292, 160] on h3 "Microsoft @ GITEX 2025" at bounding box center [313, 163] width 114 height 9
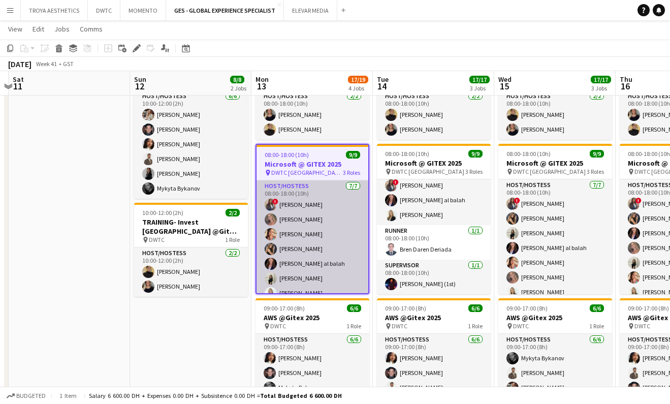
click at [304, 202] on app-card-role "Host/Hostess 7/7 08:00-18:00 (10h) ! Rajaa Fannan Roberta Lobato Punchita Srisu…" at bounding box center [313, 241] width 112 height 123
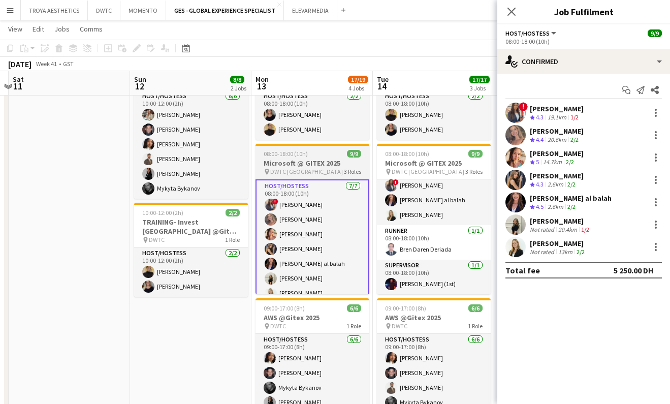
click at [297, 165] on h3 "Microsoft @ GITEX 2025" at bounding box center [313, 163] width 114 height 9
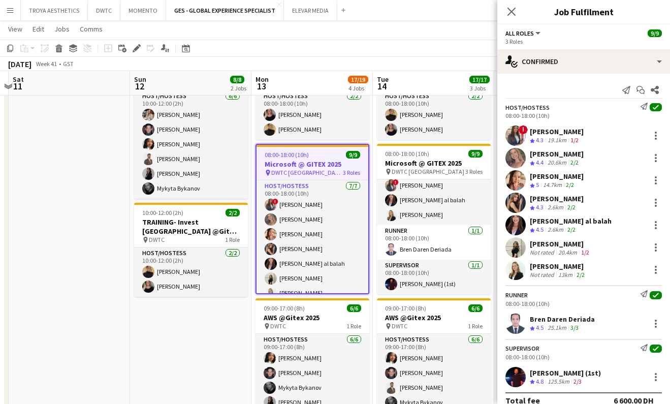
click at [549, 267] on div "Lorna Gambarotto" at bounding box center [558, 266] width 57 height 9
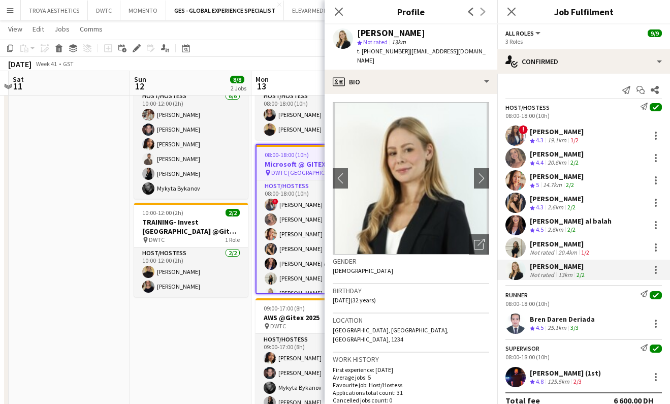
scroll to position [0, 0]
click at [407, 31] on div "Lorna Gambarotto" at bounding box center [391, 32] width 68 height 9
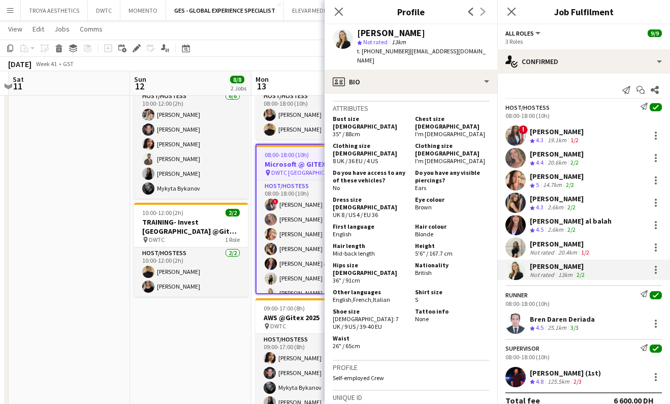
scroll to position [440, 0]
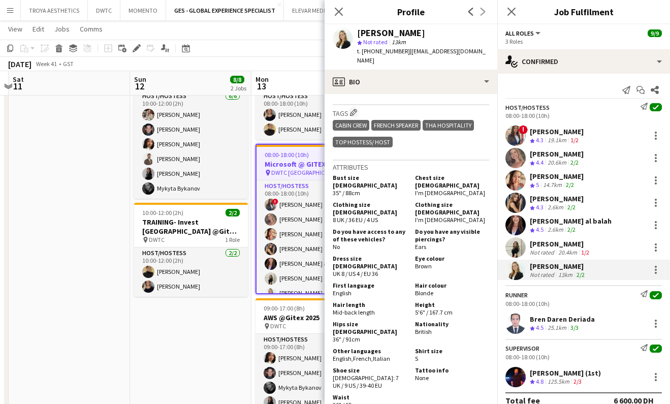
drag, startPoint x: 460, startPoint y: 52, endPoint x: 405, endPoint y: 52, distance: 55.4
click at [405, 52] on span "| lornagam@gmail.com" at bounding box center [421, 55] width 129 height 17
drag, startPoint x: 402, startPoint y: 51, endPoint x: 375, endPoint y: 53, distance: 27.0
click at [375, 53] on span "t. +971585345037" at bounding box center [383, 51] width 53 height 8
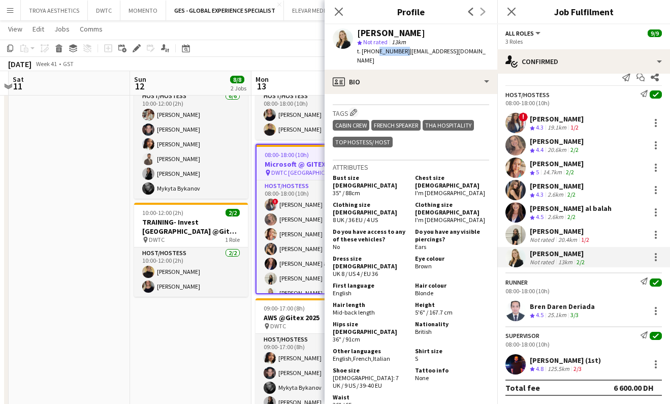
scroll to position [12, 0]
click at [571, 307] on div "Bren Daren Deriada" at bounding box center [562, 306] width 65 height 9
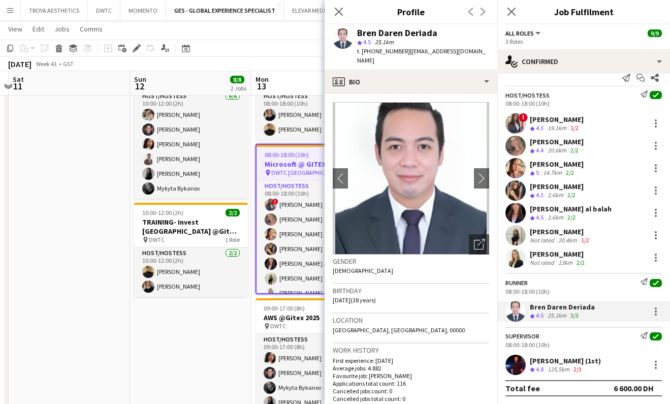
drag, startPoint x: 435, startPoint y: 34, endPoint x: 359, endPoint y: 35, distance: 76.2
click at [359, 35] on div "Bren Daren Deriada" at bounding box center [397, 32] width 80 height 9
drag, startPoint x: 469, startPoint y: 52, endPoint x: 415, endPoint y: 51, distance: 54.4
click at [408, 52] on span "| brenderiada@yahoo.com" at bounding box center [421, 55] width 129 height 17
click at [471, 51] on div "Bren Daren Deriada star 4.5 25.1km t. +971501816831 | brenderiada@yahoo.com" at bounding box center [411, 46] width 173 height 45
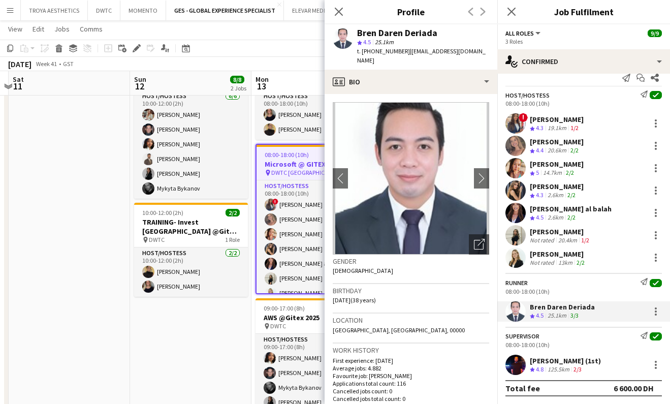
drag, startPoint x: 470, startPoint y: 52, endPoint x: 406, endPoint y: 52, distance: 63.5
click at [406, 52] on span "| brenderiada@yahoo.com" at bounding box center [421, 55] width 129 height 17
drag, startPoint x: 402, startPoint y: 52, endPoint x: 375, endPoint y: 53, distance: 27.0
click at [374, 53] on span "t. +971501816831" at bounding box center [383, 51] width 53 height 8
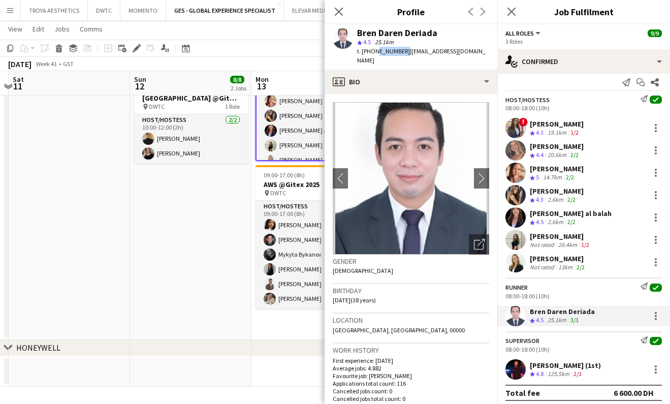
scroll to position [398, 0]
click at [549, 363] on div "Mohamed Ali Diab (1st)" at bounding box center [565, 365] width 71 height 9
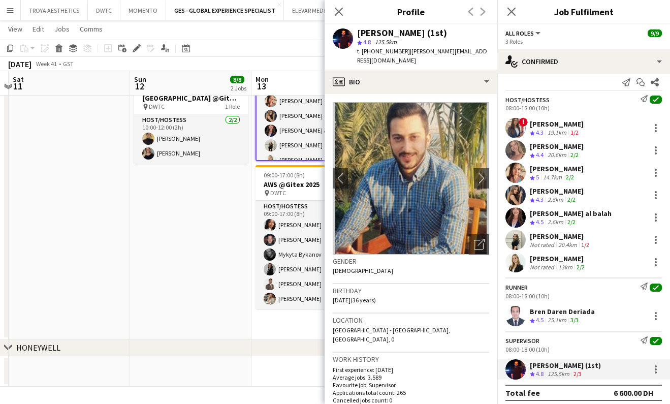
click at [380, 34] on div "Mohamed Ali Diab (1st)" at bounding box center [402, 32] width 90 height 9
drag, startPoint x: 400, startPoint y: 33, endPoint x: 428, endPoint y: 34, distance: 28.0
click at [428, 34] on div "Mohamed Ali Diab (1st)" at bounding box center [402, 32] width 90 height 9
drag, startPoint x: 453, startPoint y: 51, endPoint x: 408, endPoint y: 52, distance: 45.3
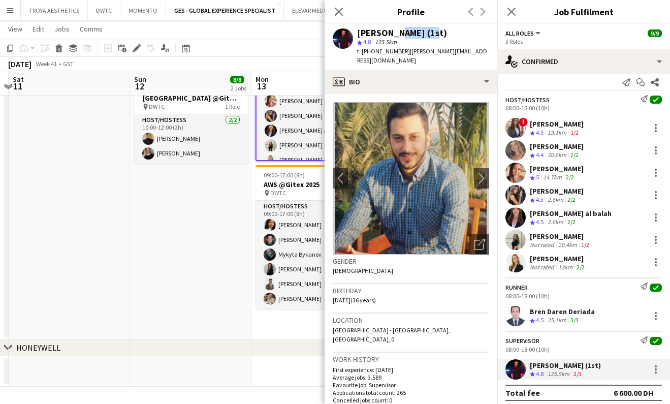
click at [408, 52] on div "Mohamed Ali Diab (1st) star 4.8 125.5km t. +971505913191 | m.ali.aj@live.com" at bounding box center [411, 46] width 173 height 45
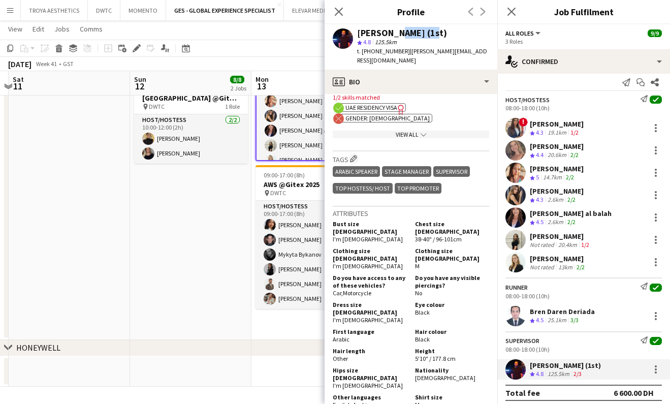
scroll to position [494, 0]
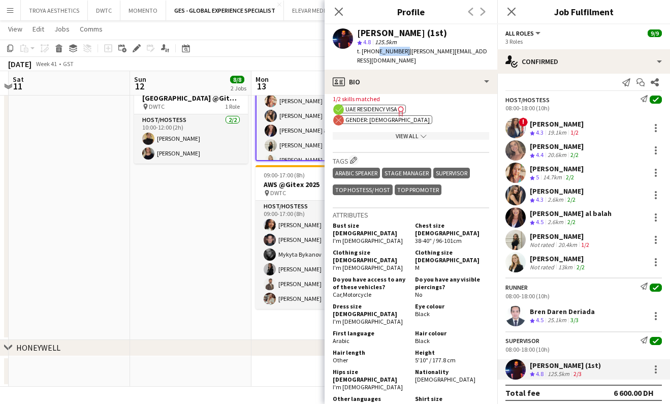
drag, startPoint x: 401, startPoint y: 52, endPoint x: 375, endPoint y: 51, distance: 26.4
click at [375, 52] on span "t. +971505913191" at bounding box center [383, 51] width 53 height 8
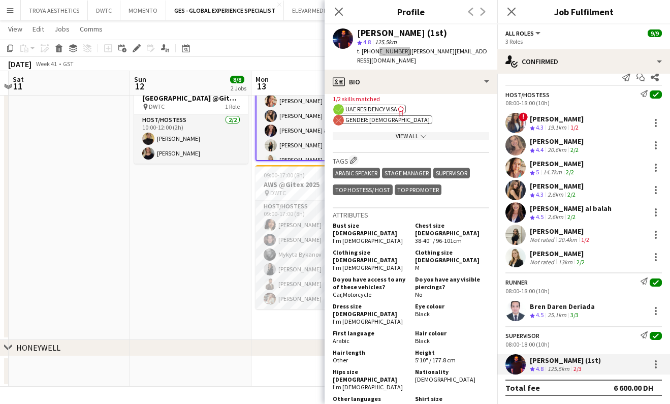
scroll to position [12, 0]
click at [336, 11] on icon "Close pop-in" at bounding box center [339, 12] width 10 height 10
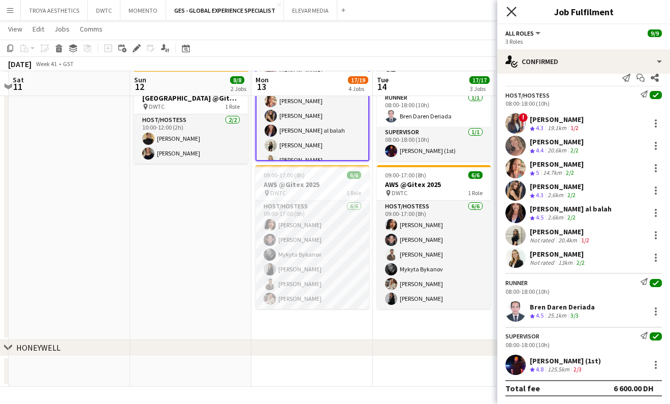
click at [513, 12] on icon "Close pop-in" at bounding box center [512, 12] width 10 height 10
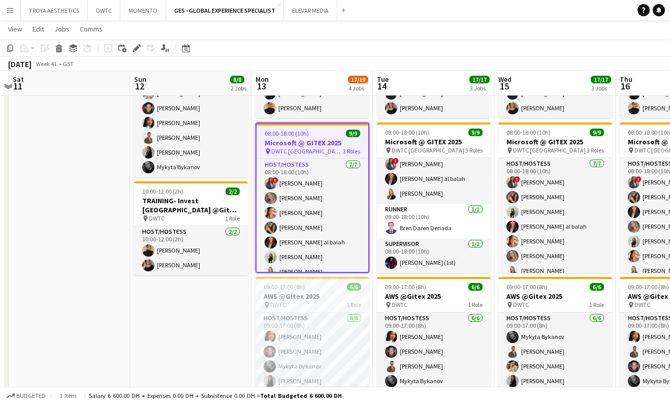
scroll to position [285, 0]
